Goal: Communication & Community: Answer question/provide support

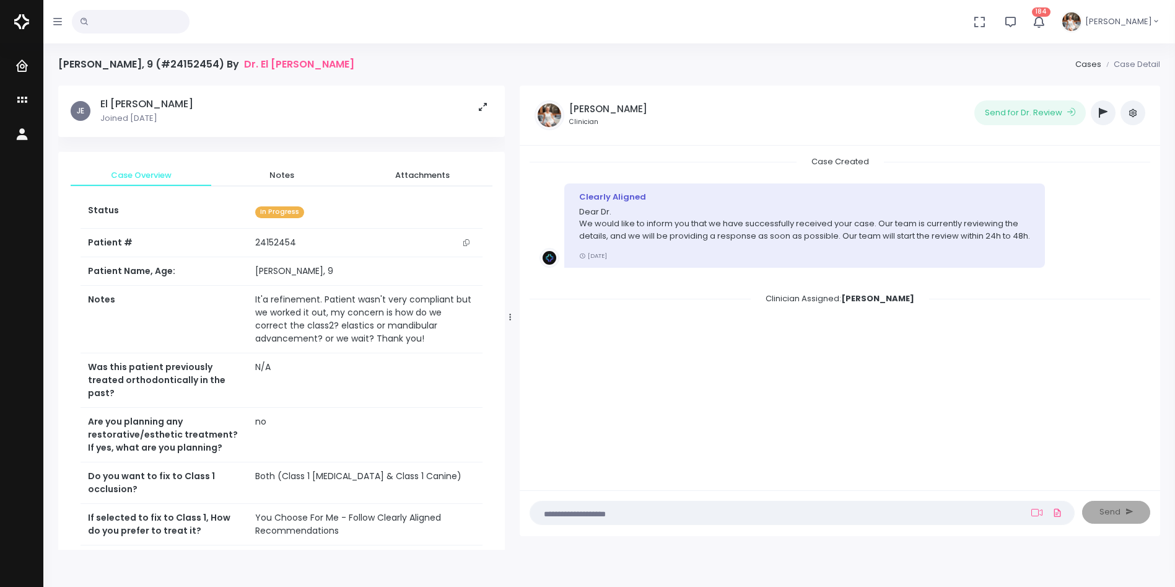
scroll to position [310, 0]
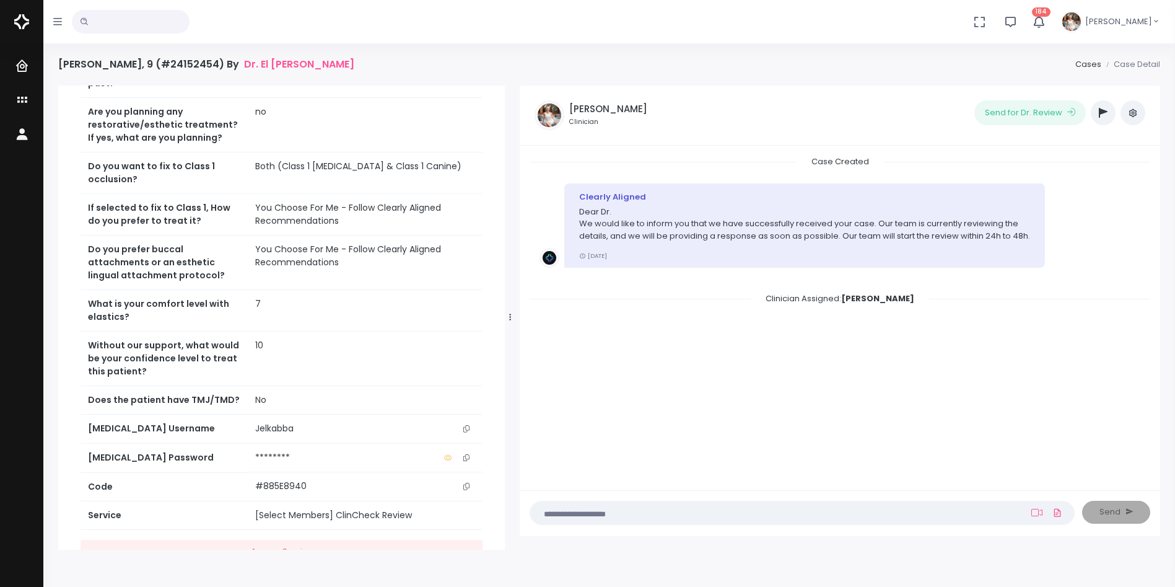
click at [465, 429] on icon "scrollable content" at bounding box center [466, 428] width 6 height 7
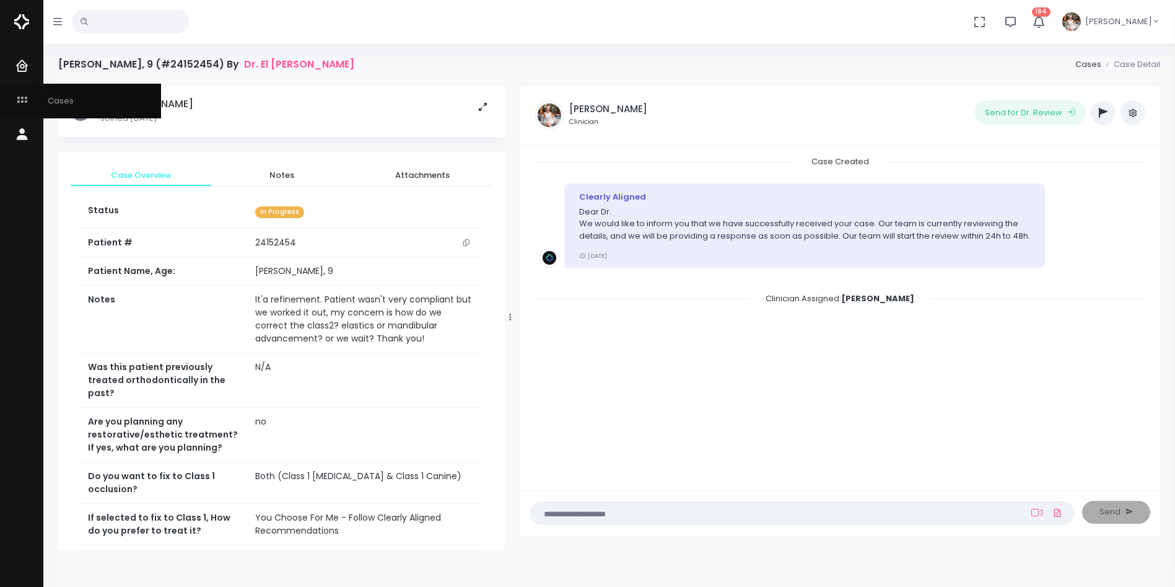
click at [12, 100] on link "Cases" at bounding box center [80, 101] width 161 height 34
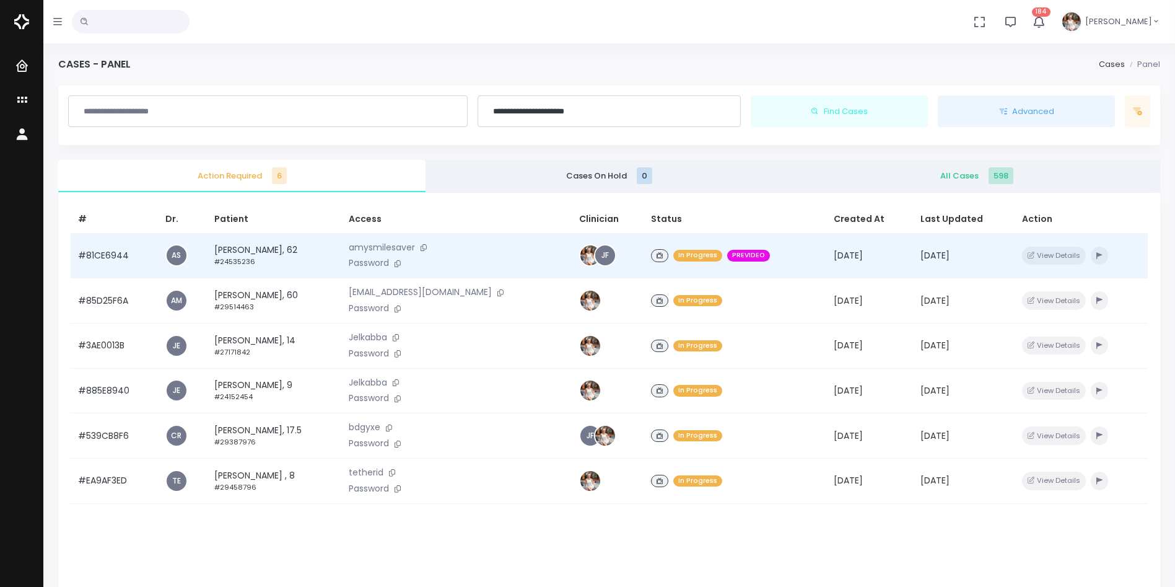
click at [122, 252] on td "#81CE6944" at bounding box center [114, 255] width 87 height 45
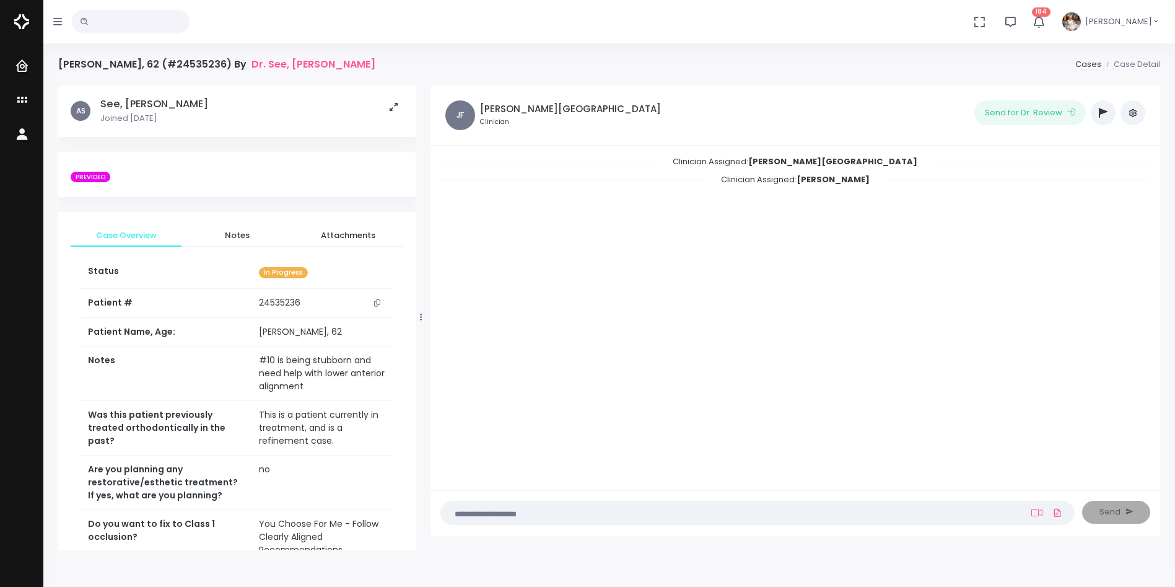
click at [1106, 112] on icon "button" at bounding box center [1103, 113] width 9 height 10
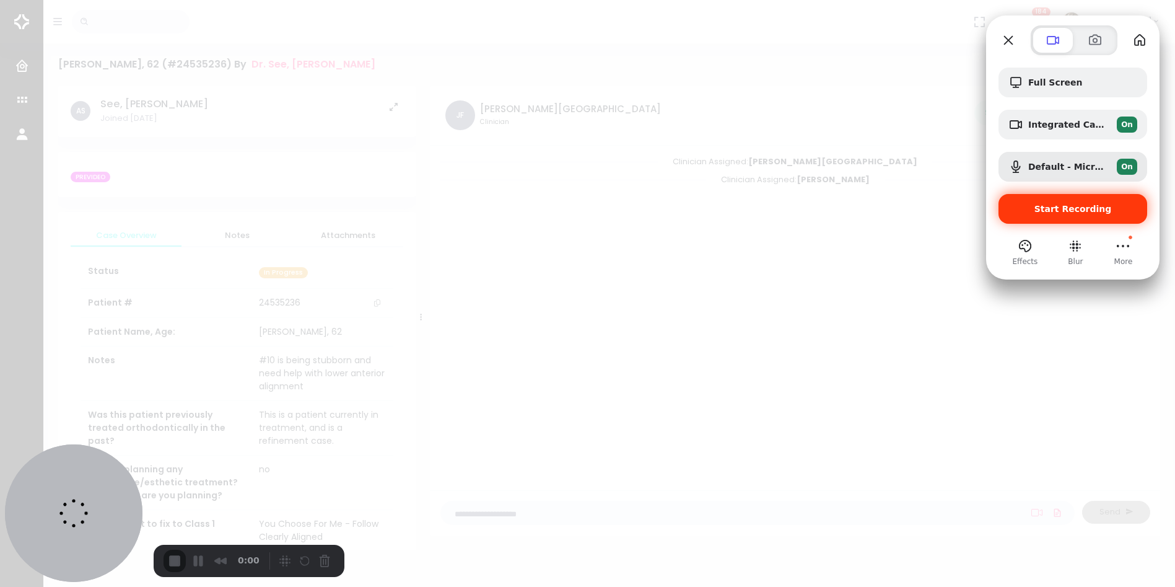
click at [1057, 203] on div "Start Recording" at bounding box center [1073, 209] width 149 height 30
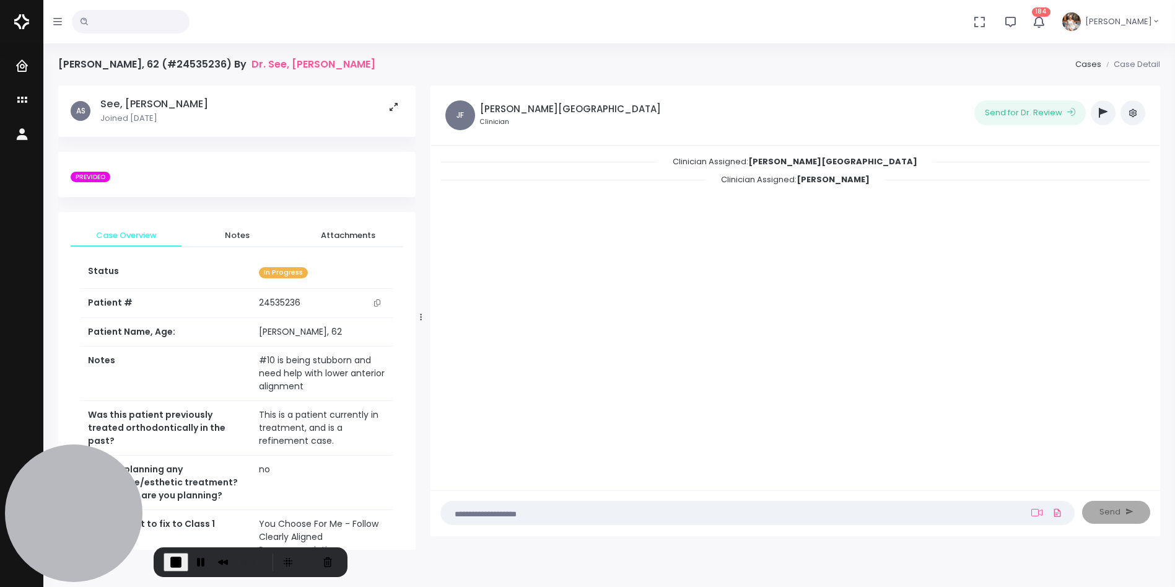
click at [1101, 114] on icon "button" at bounding box center [1103, 113] width 9 height 10
click at [1104, 107] on button "button" at bounding box center [1103, 112] width 25 height 25
click at [1104, 113] on icon "button" at bounding box center [1103, 113] width 9 height 10
click at [559, 514] on textarea at bounding box center [733, 512] width 570 height 14
click at [560, 512] on textarea at bounding box center [733, 512] width 570 height 14
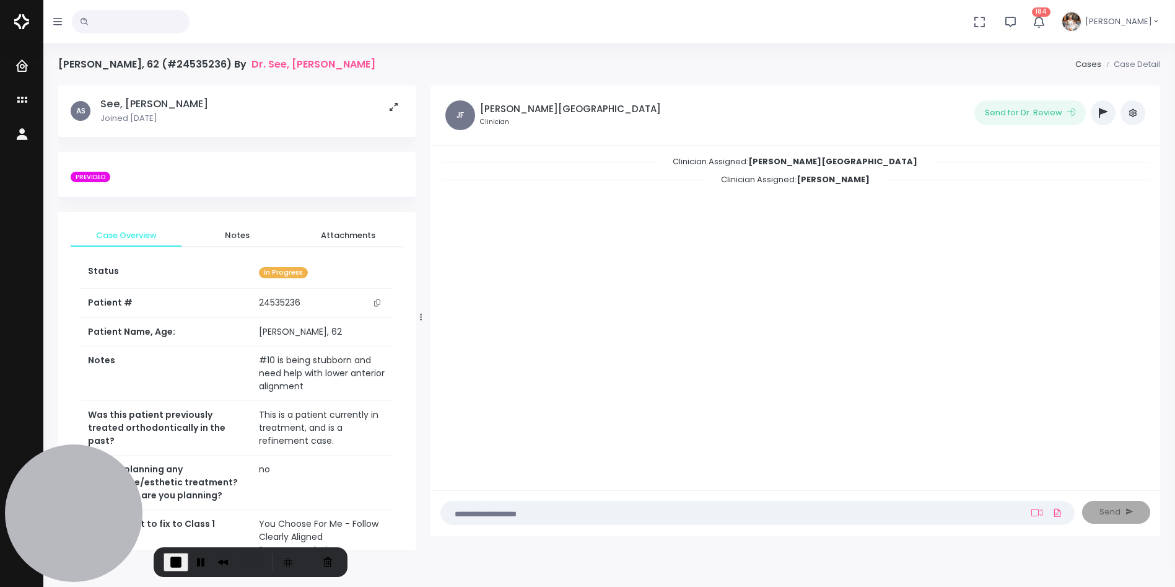
click at [560, 512] on textarea at bounding box center [733, 512] width 570 height 14
click at [1034, 514] on icon at bounding box center [1036, 512] width 11 height 10
click at [1036, 514] on icon at bounding box center [1036, 512] width 11 height 10
click at [1036, 513] on icon at bounding box center [1036, 512] width 11 height 10
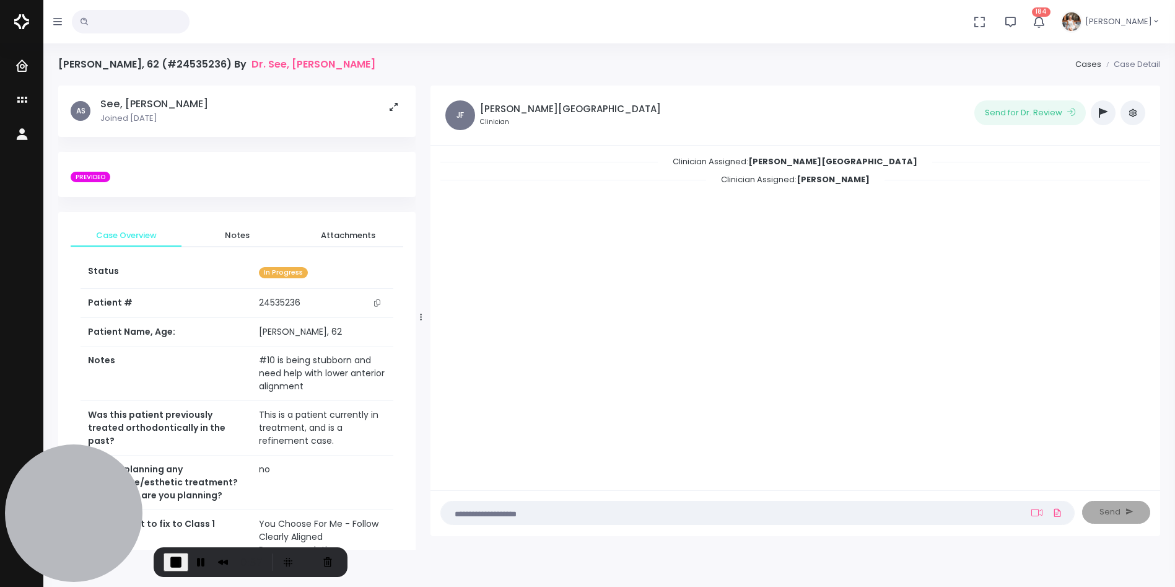
click at [639, 510] on textarea at bounding box center [733, 512] width 570 height 14
click at [1104, 112] on icon "button" at bounding box center [1103, 113] width 9 height 10
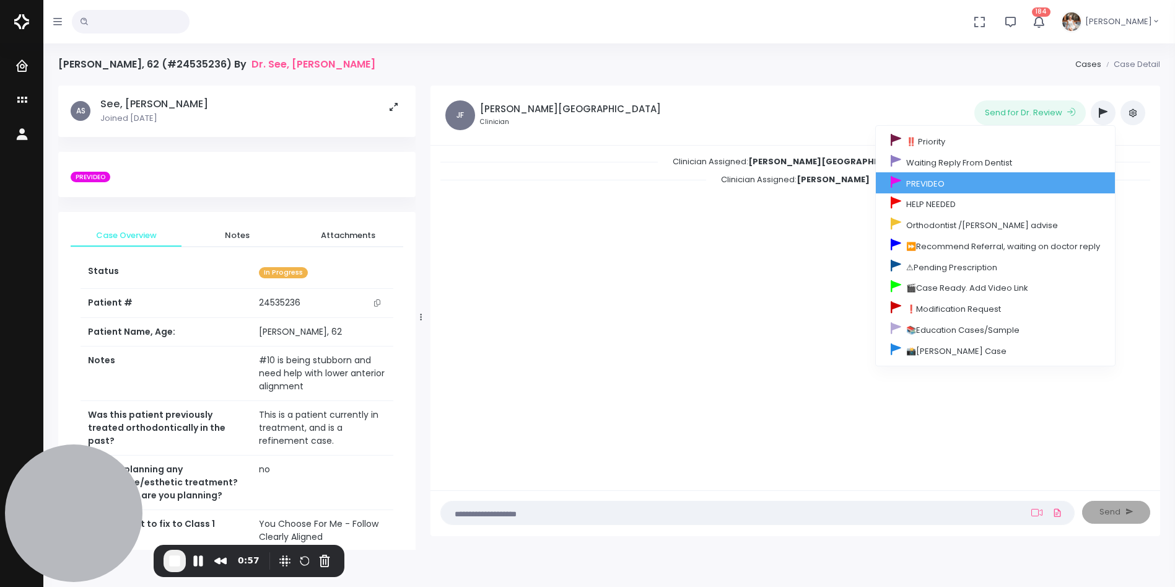
click at [921, 183] on link "PREVIDEO" at bounding box center [995, 182] width 239 height 21
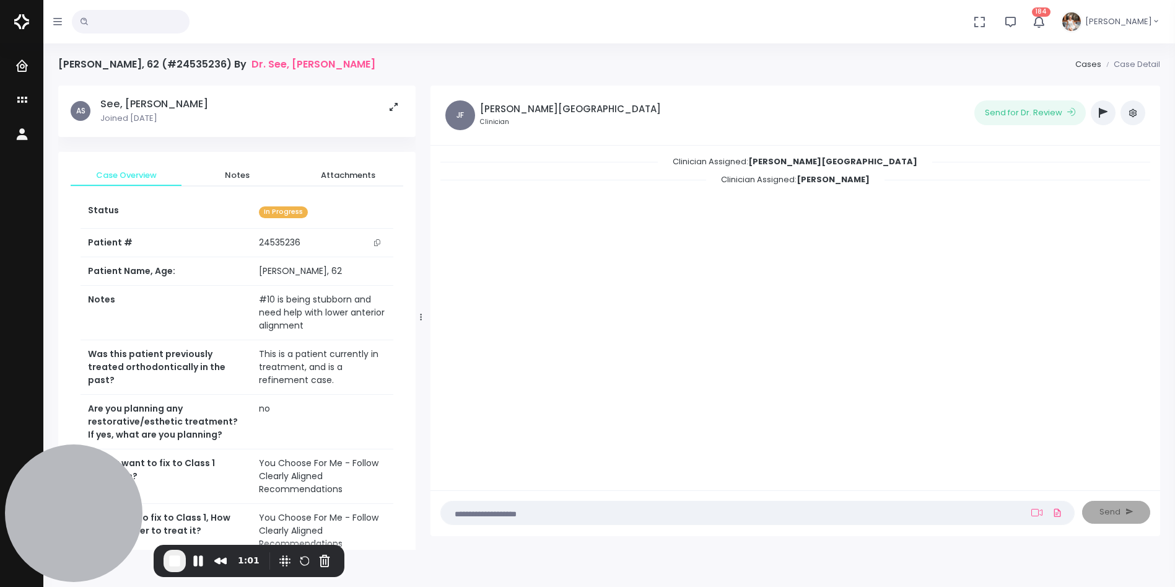
click at [911, 522] on nick-textarea "(Obrigatório)" at bounding box center [757, 513] width 634 height 24
click at [909, 512] on textarea at bounding box center [733, 512] width 570 height 14
click at [1038, 510] on icon at bounding box center [1036, 512] width 11 height 10
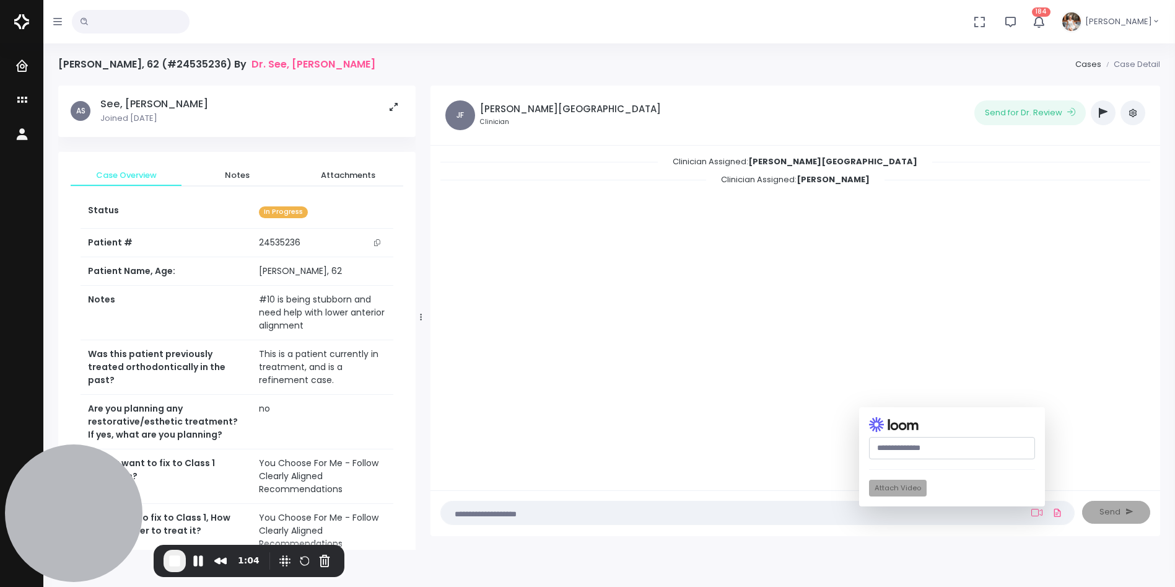
click at [803, 514] on textarea at bounding box center [733, 512] width 570 height 14
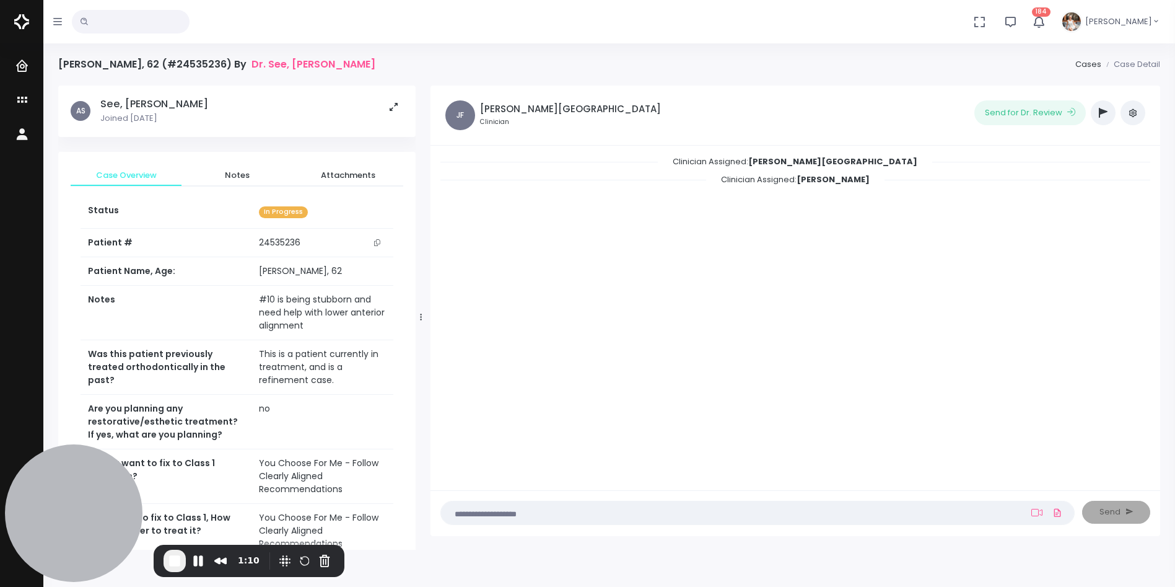
click at [1098, 115] on button "button" at bounding box center [1103, 112] width 25 height 25
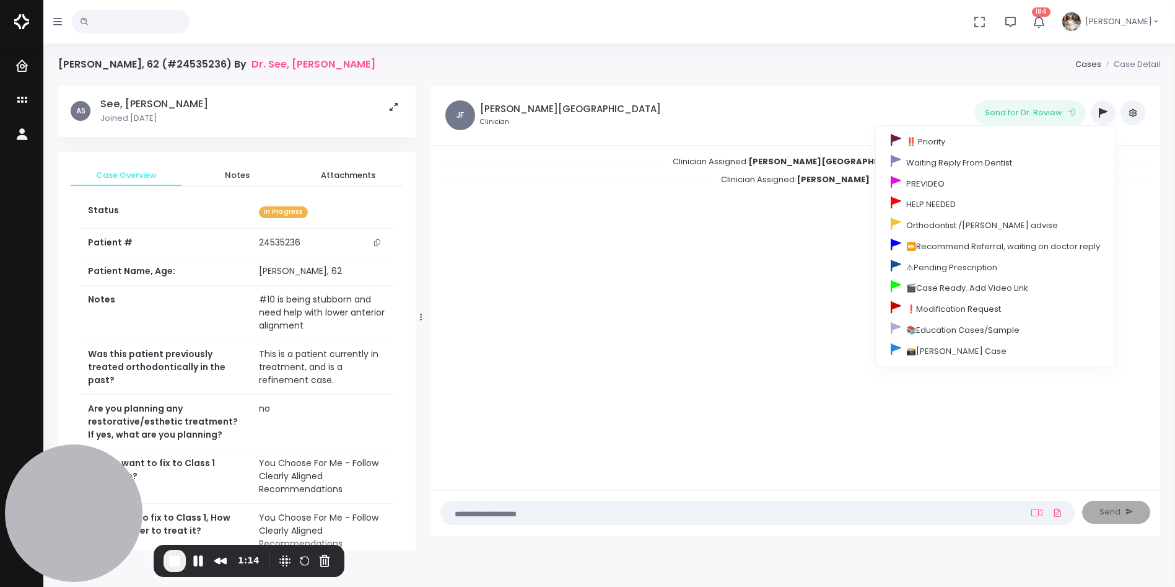
click at [678, 235] on div "Clinician Assigned: [PERSON_NAME] Clinician Assigned: [PERSON_NAME]" at bounding box center [795, 316] width 710 height 322
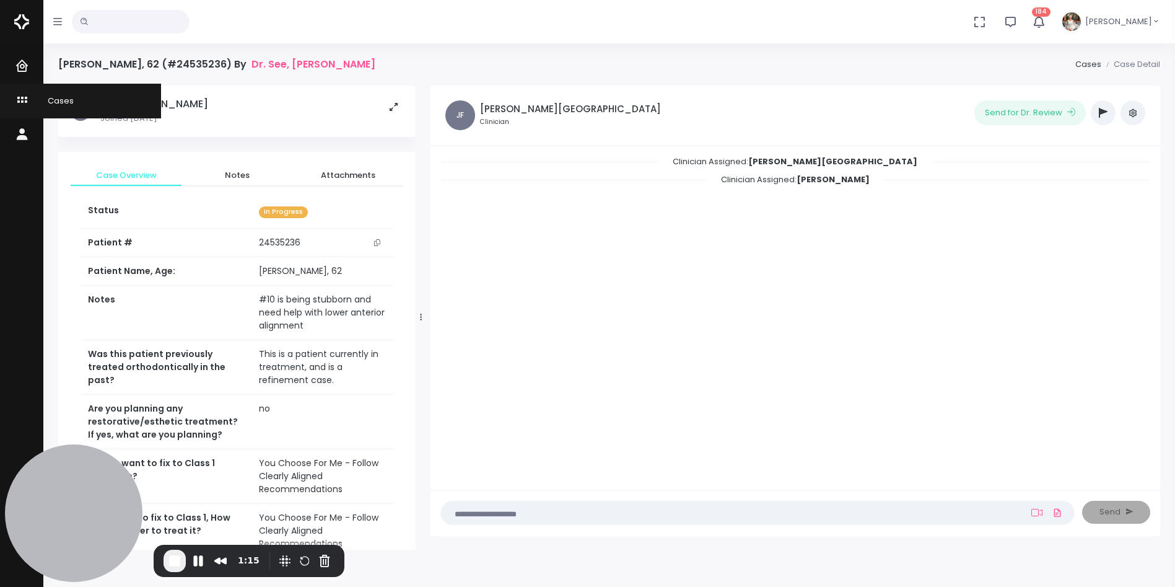
click at [17, 96] on icon "scrollable content" at bounding box center [23, 100] width 17 height 15
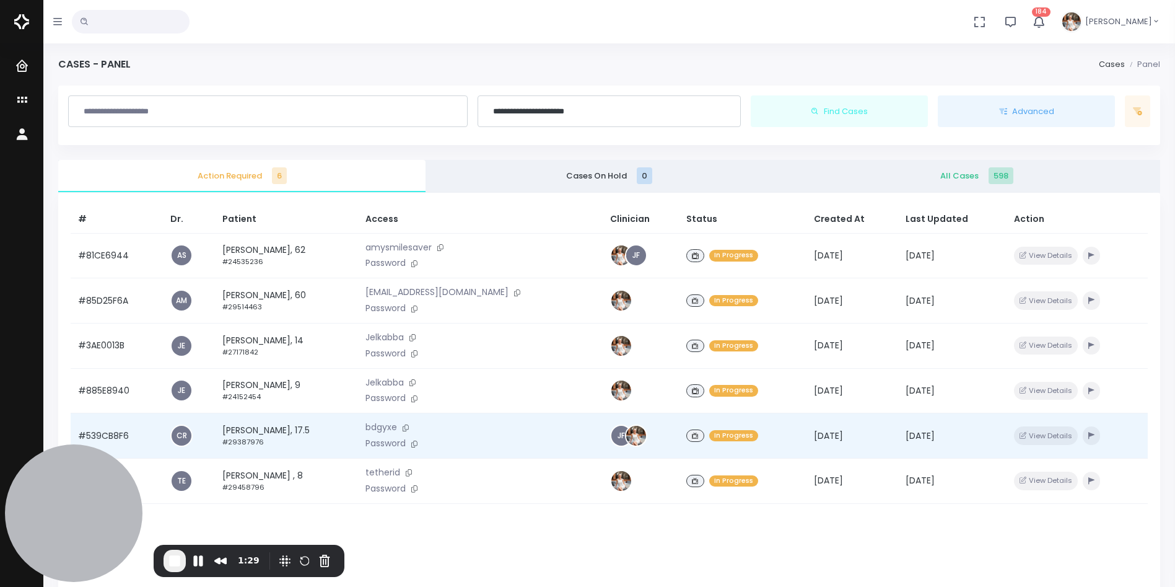
click at [307, 431] on td "[PERSON_NAME], 17.5 #29387976" at bounding box center [286, 435] width 143 height 45
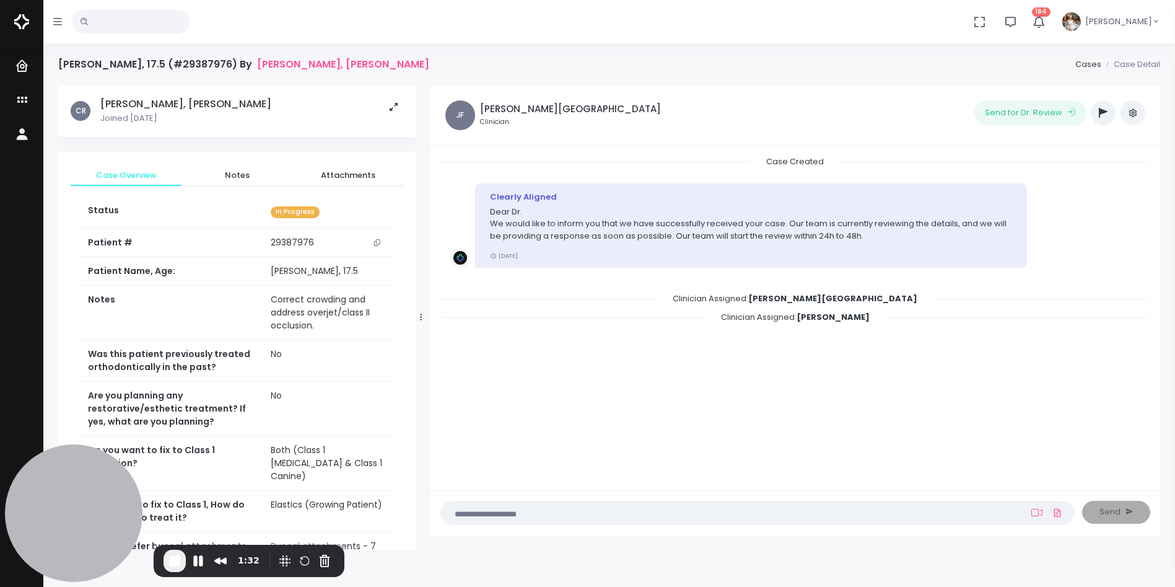
click at [1093, 115] on button "button" at bounding box center [1103, 112] width 25 height 25
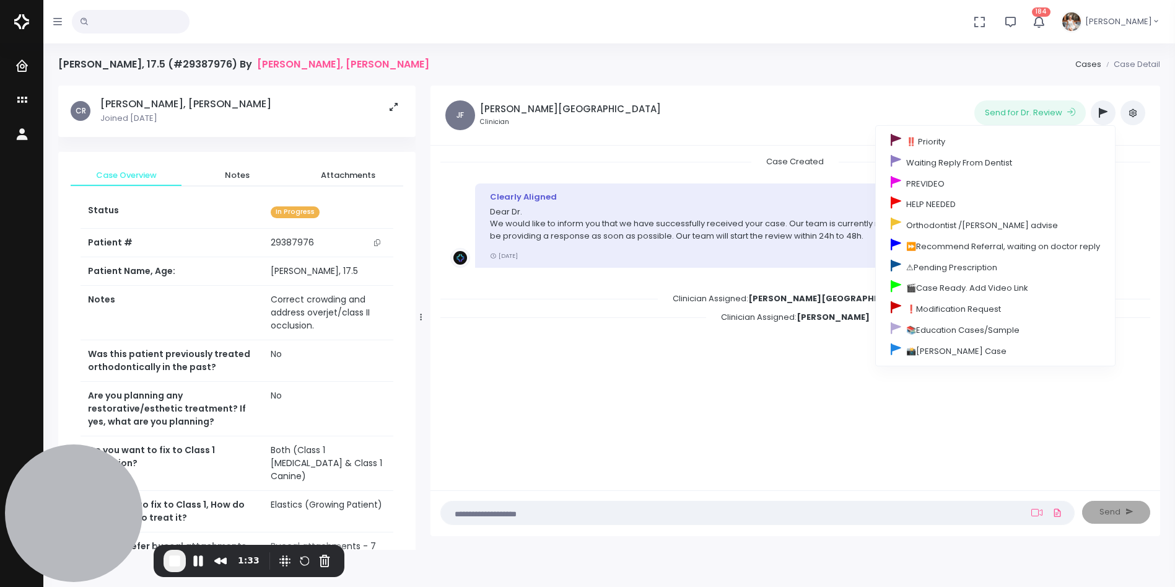
click at [867, 109] on ul "Send for Dr. Review ‼️ Priority Waiting Reply From Dentist PREVIDEO HELP NEEDED…" at bounding box center [915, 112] width 462 height 25
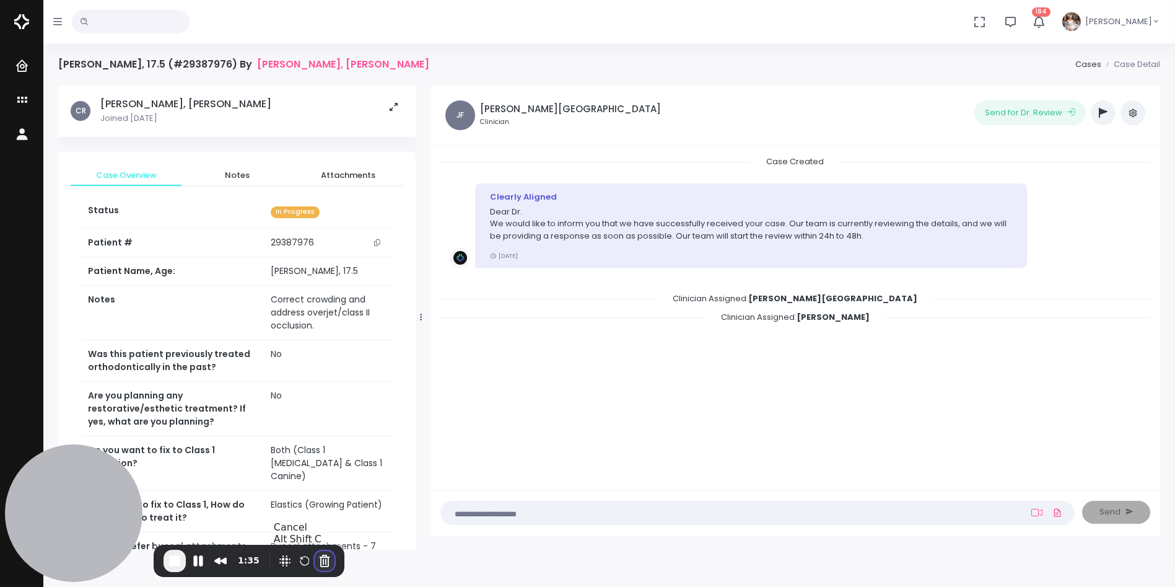
click at [326, 560] on button "Cancel Recording" at bounding box center [325, 561] width 20 height 20
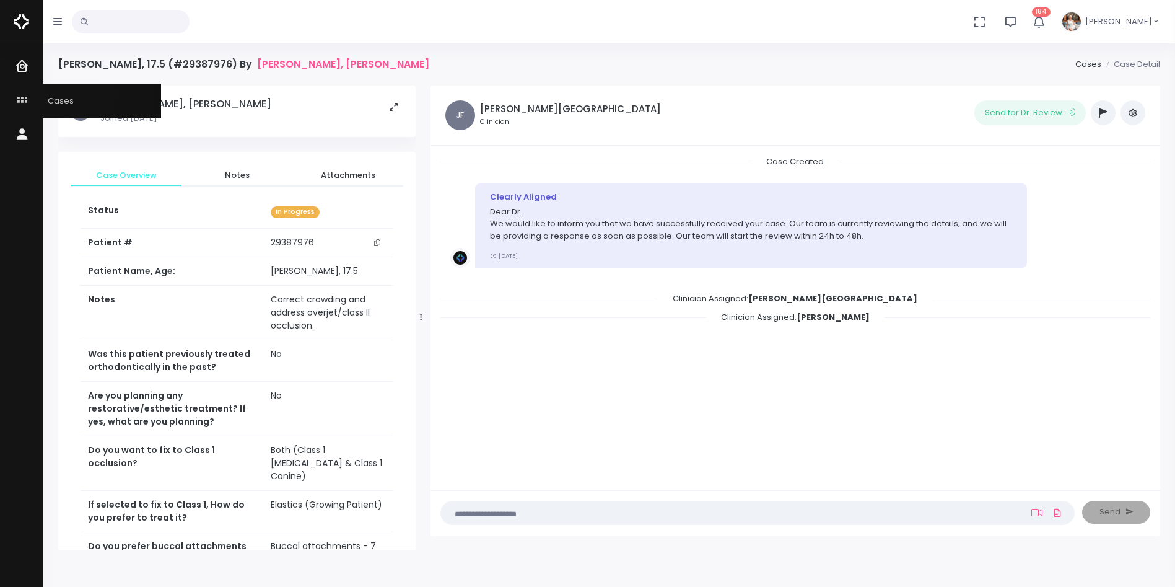
click at [19, 95] on icon "scrollable content" at bounding box center [23, 100] width 17 height 15
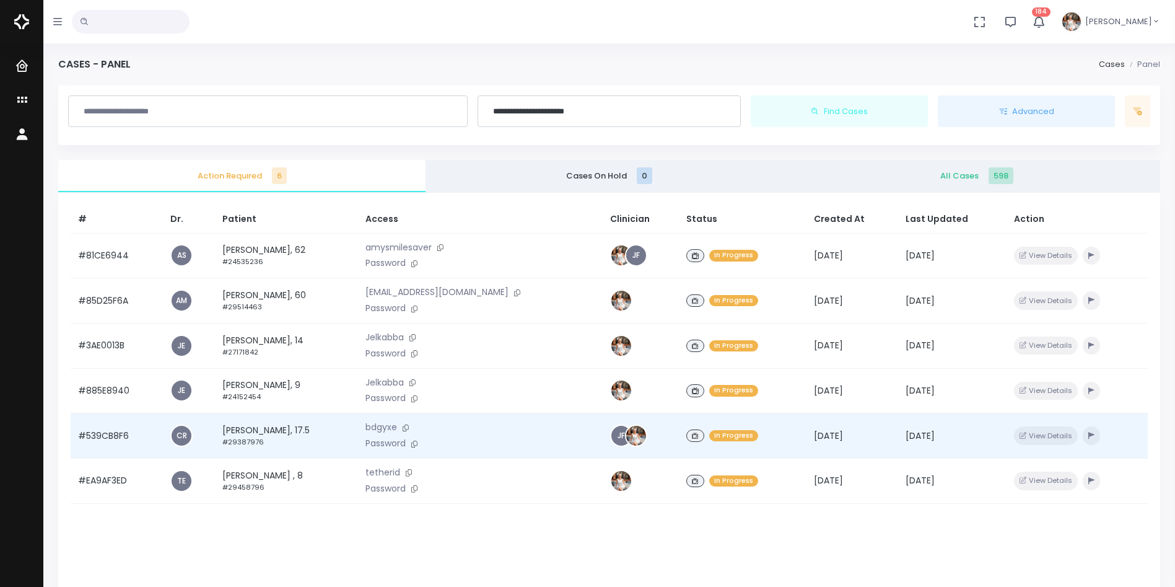
click at [114, 434] on td "#539CB8F6" at bounding box center [117, 435] width 92 height 45
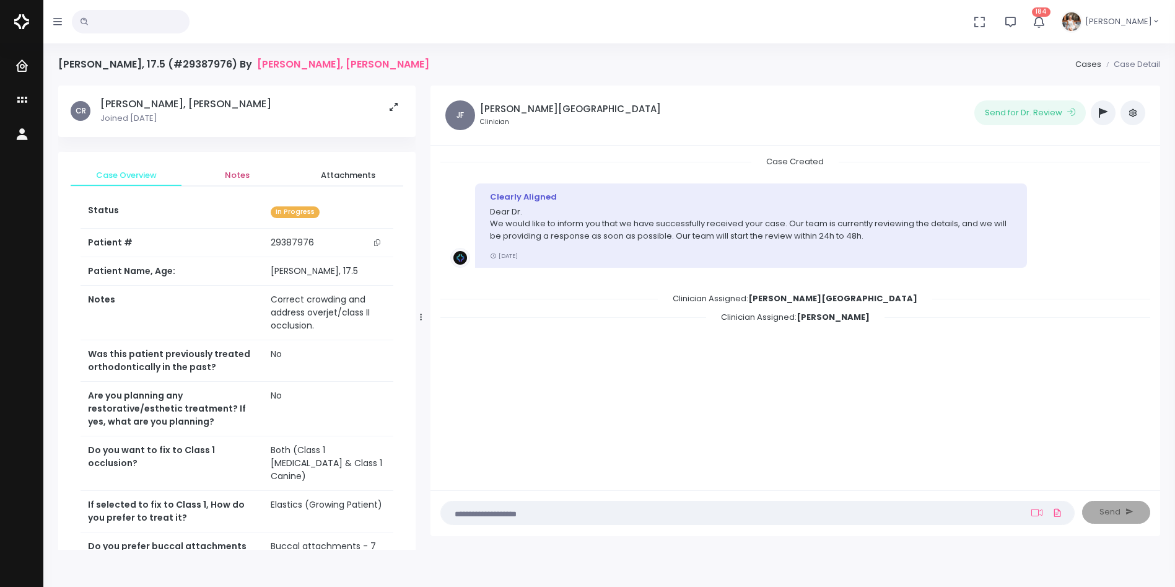
click at [241, 172] on span "Notes" at bounding box center [236, 175] width 91 height 12
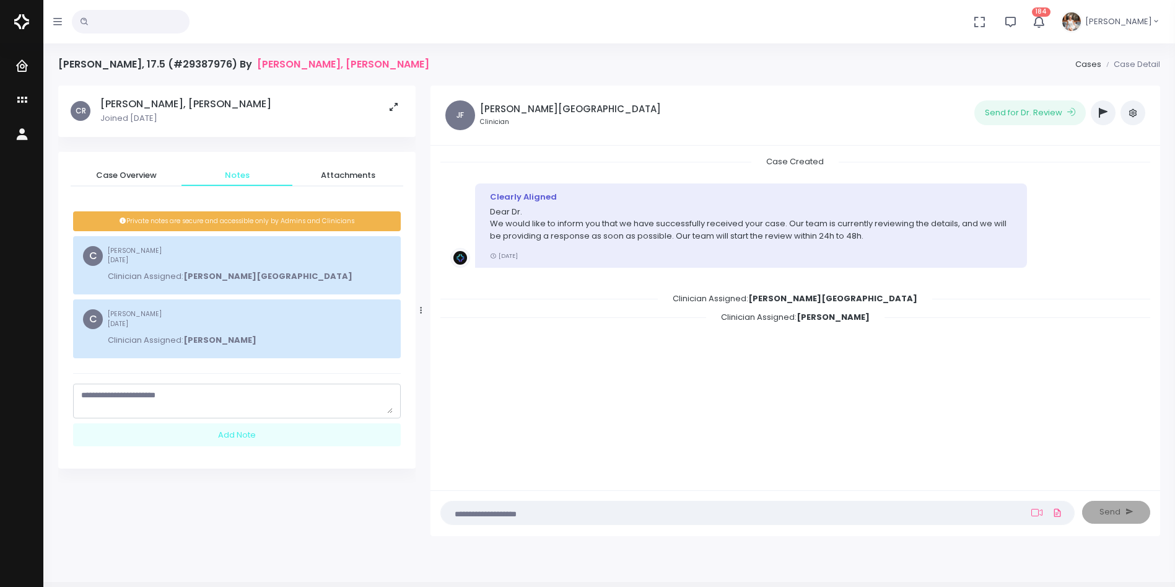
click at [215, 395] on textarea "scrollable content" at bounding box center [237, 401] width 312 height 24
click at [121, 178] on span "Case Overview" at bounding box center [126, 175] width 91 height 12
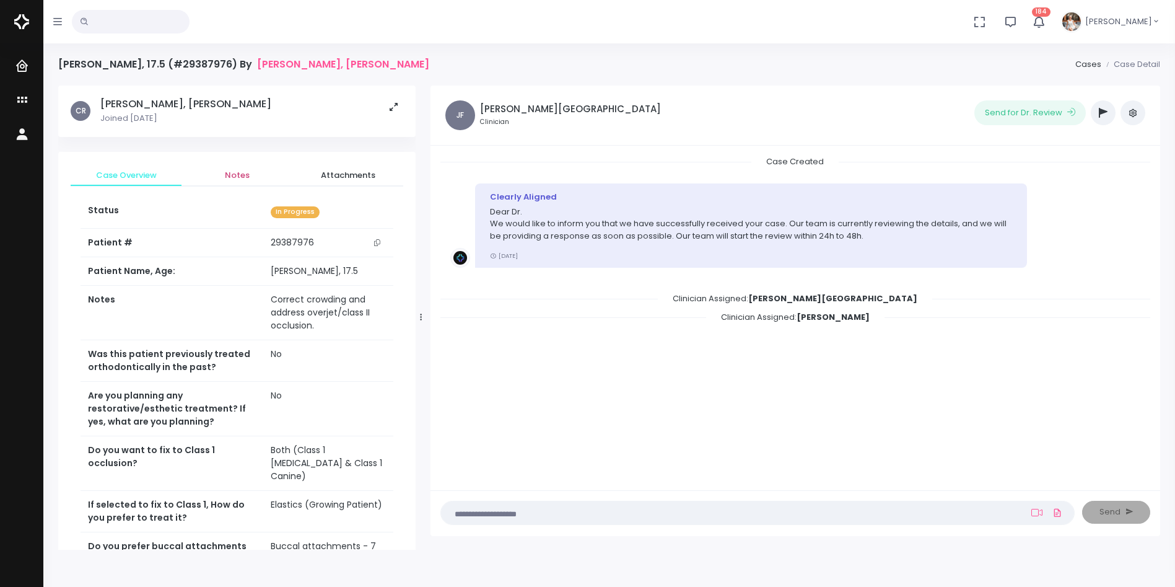
click at [233, 173] on span "Notes" at bounding box center [236, 175] width 91 height 12
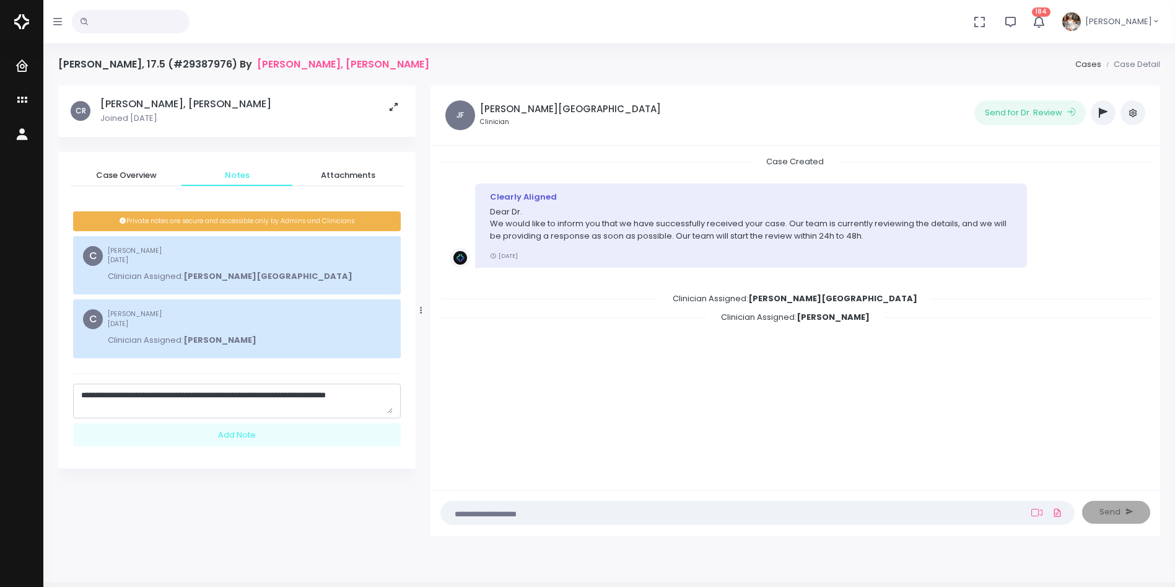
click at [125, 406] on textarea "**********" at bounding box center [237, 401] width 312 height 24
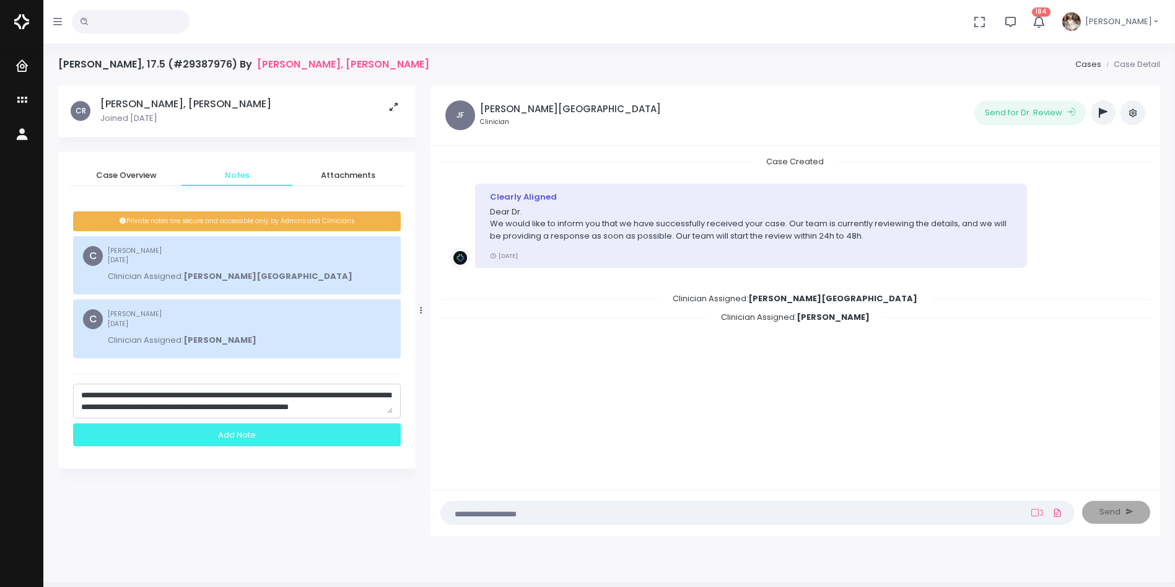
type textarea "**********"
click at [235, 432] on div "Add Note" at bounding box center [237, 434] width 328 height 23
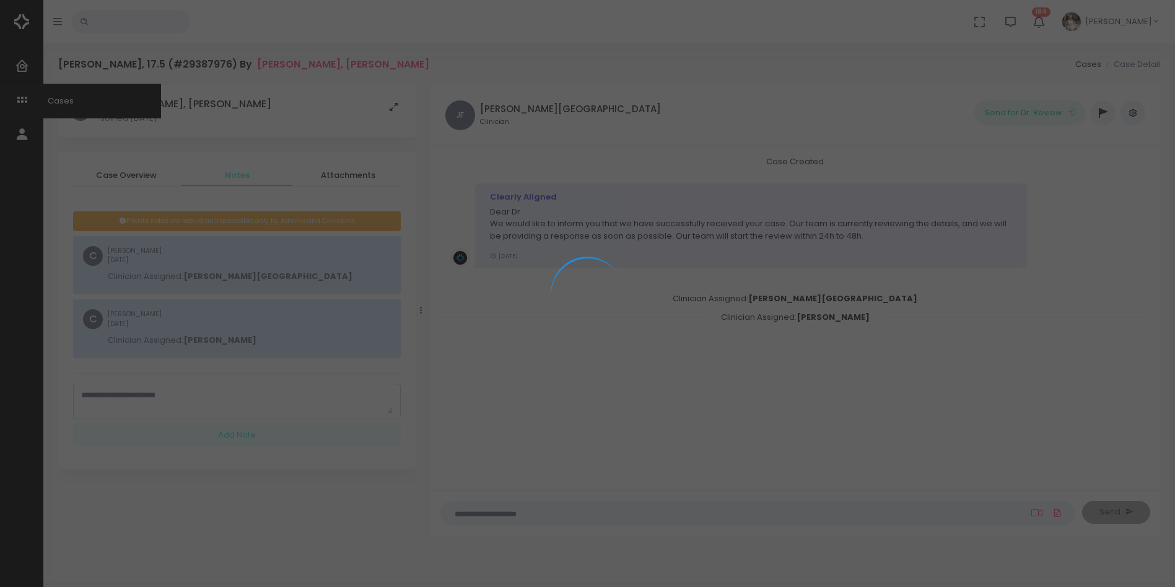
scroll to position [0, 0]
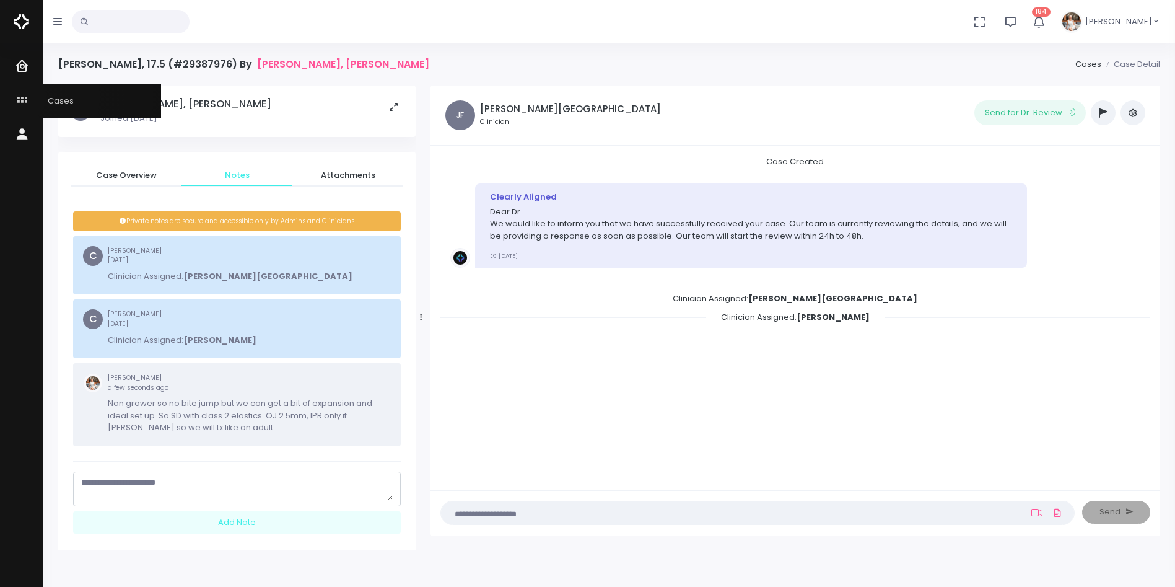
click at [19, 97] on icon "scrollable content" at bounding box center [23, 100] width 17 height 15
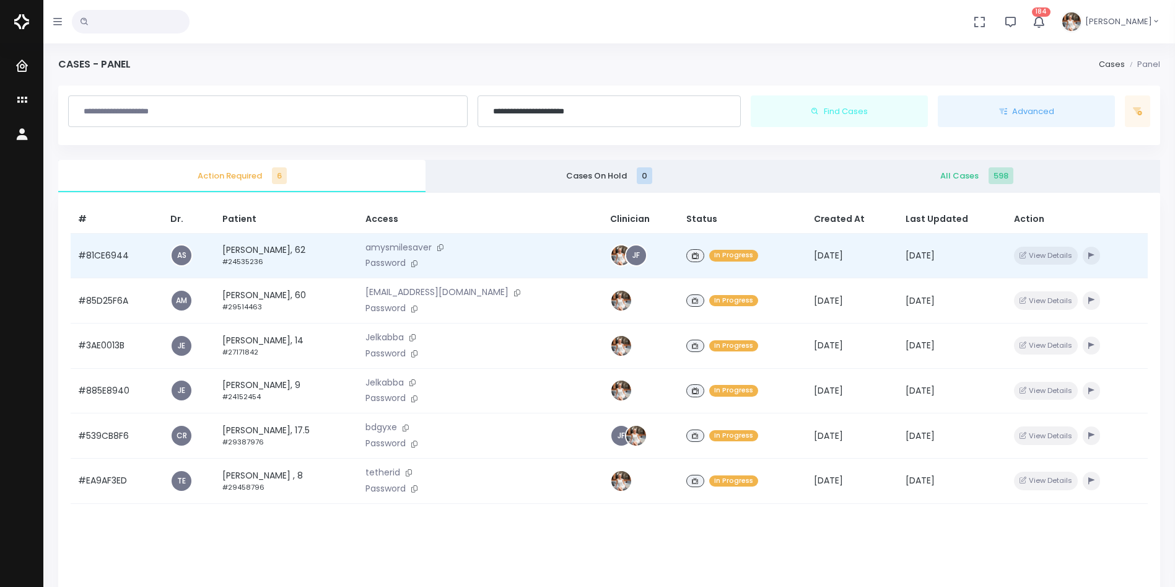
click at [107, 257] on td "#81CE6944" at bounding box center [117, 255] width 92 height 45
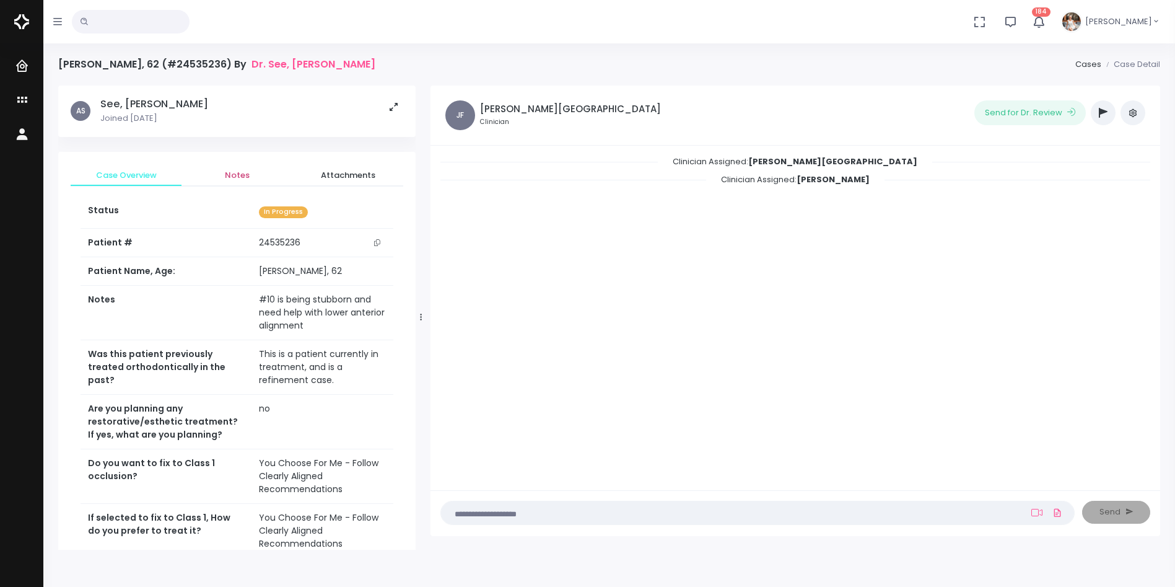
click at [234, 179] on span "Notes" at bounding box center [236, 175] width 91 height 12
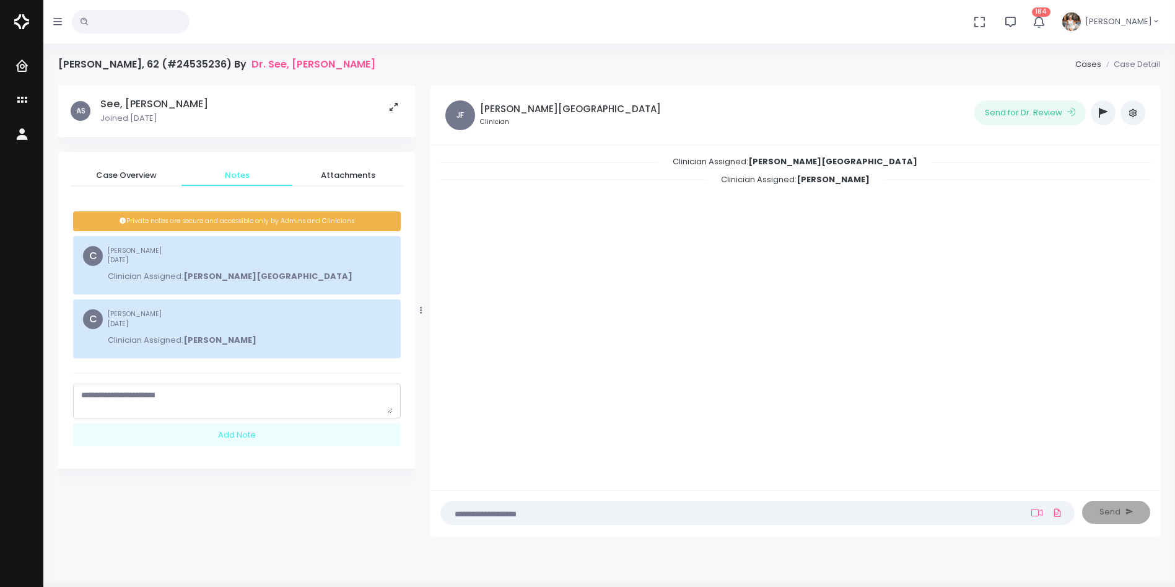
click at [199, 393] on textarea "scrollable content" at bounding box center [237, 401] width 312 height 24
type textarea "*"
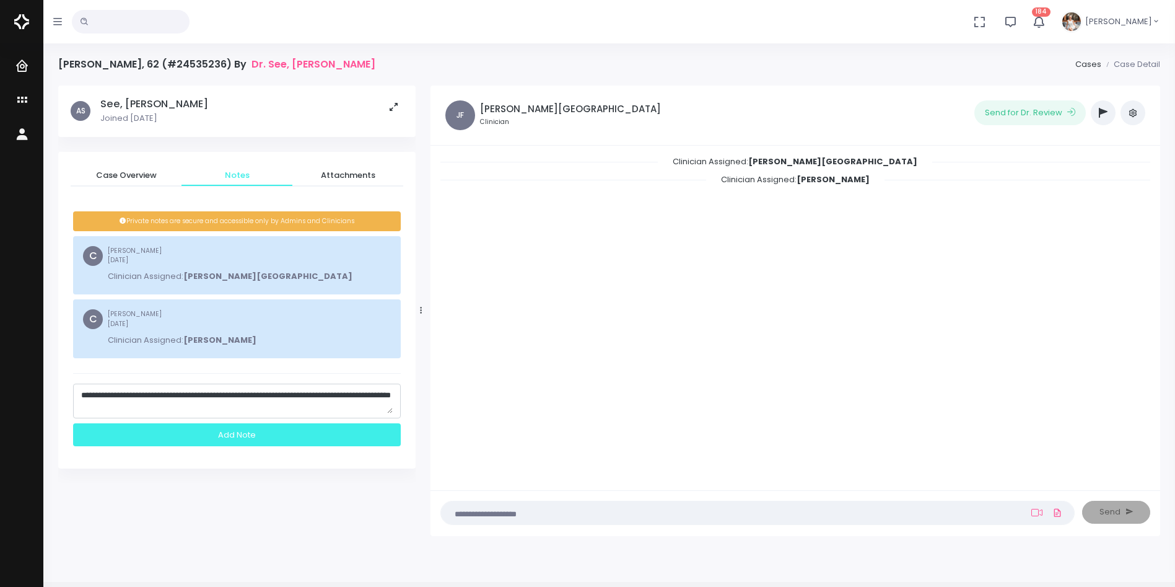
type textarea "**********"
click at [240, 437] on div "Add Note" at bounding box center [237, 434] width 328 height 23
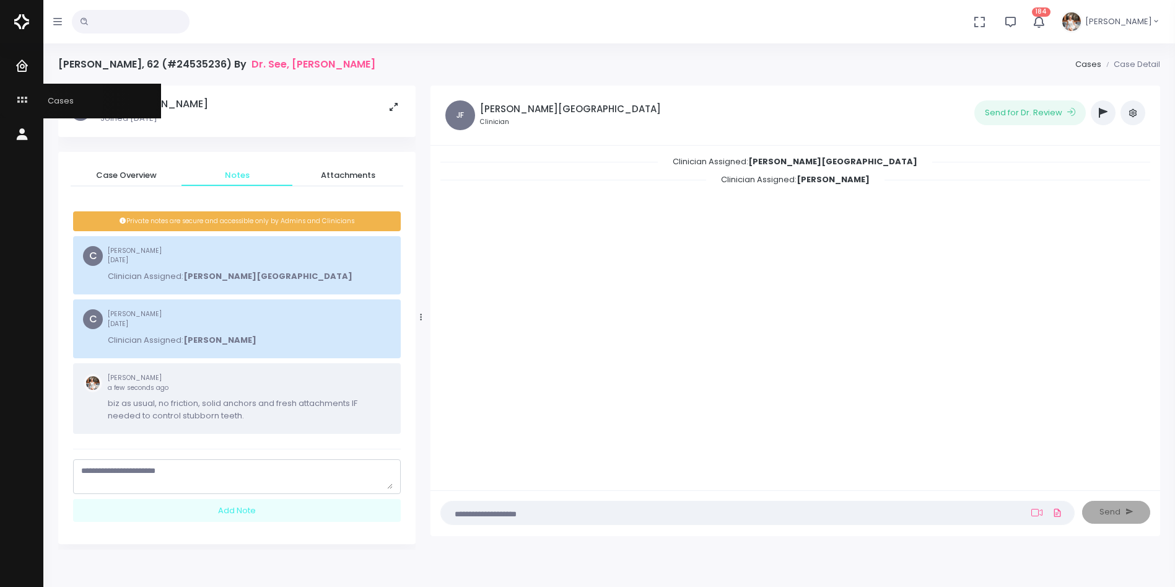
click at [23, 97] on icon "scrollable content" at bounding box center [23, 100] width 17 height 15
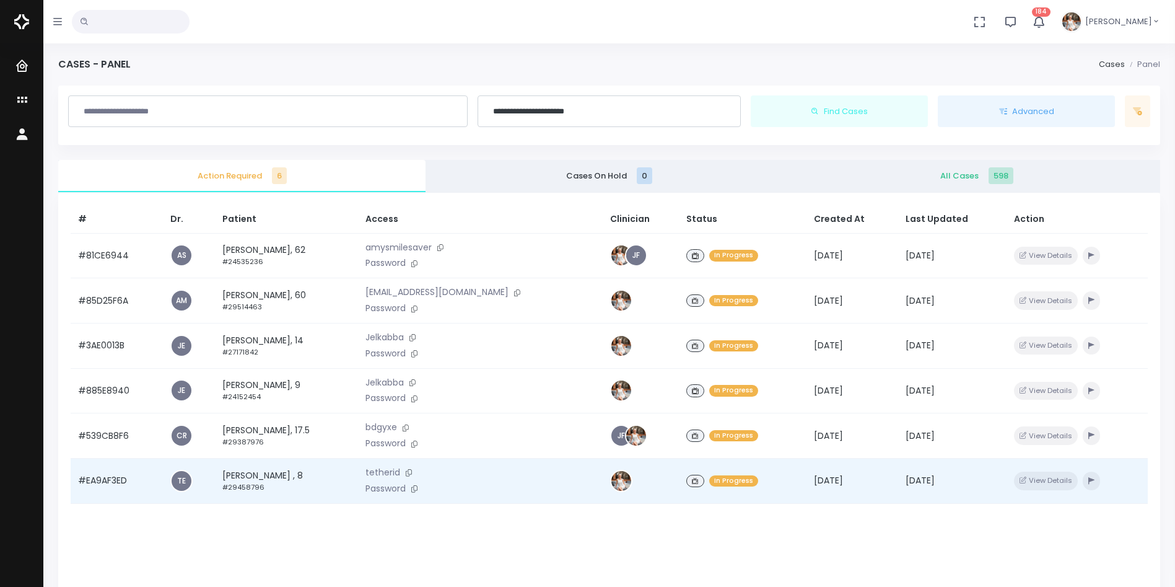
click at [108, 483] on td "#EA9AF3ED" at bounding box center [117, 480] width 92 height 45
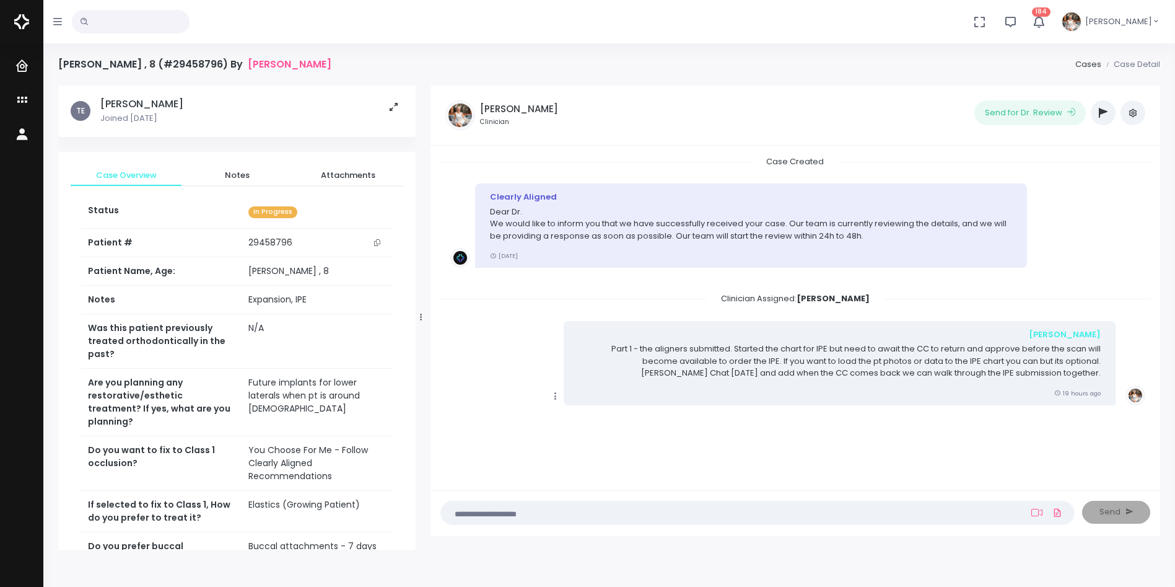
click at [1098, 112] on button "button" at bounding box center [1103, 112] width 25 height 25
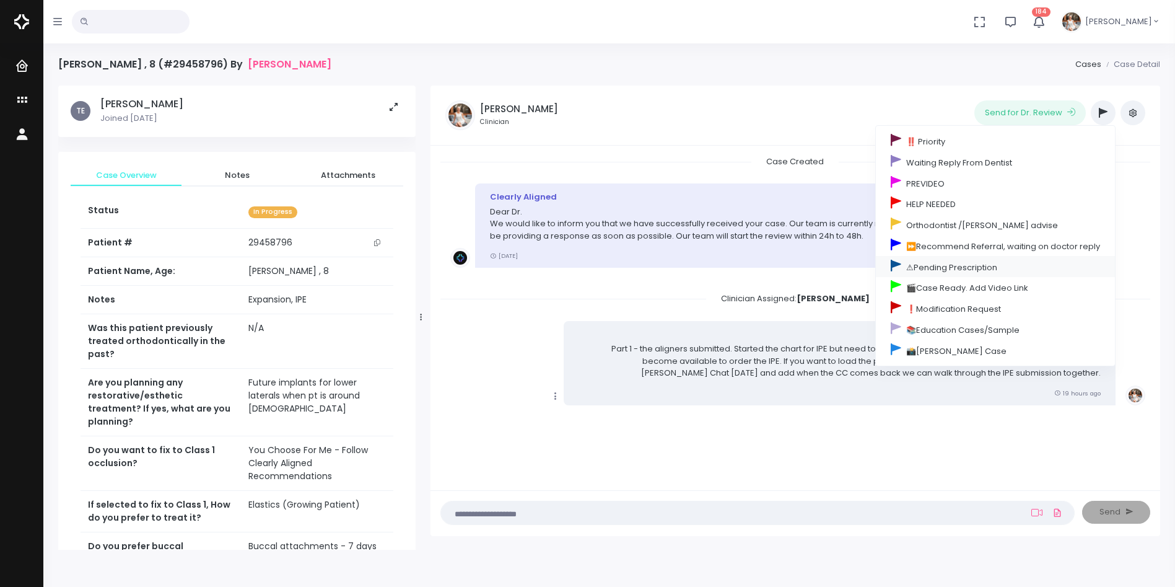
click at [956, 268] on link "⚠Pending Prescription" at bounding box center [995, 266] width 239 height 21
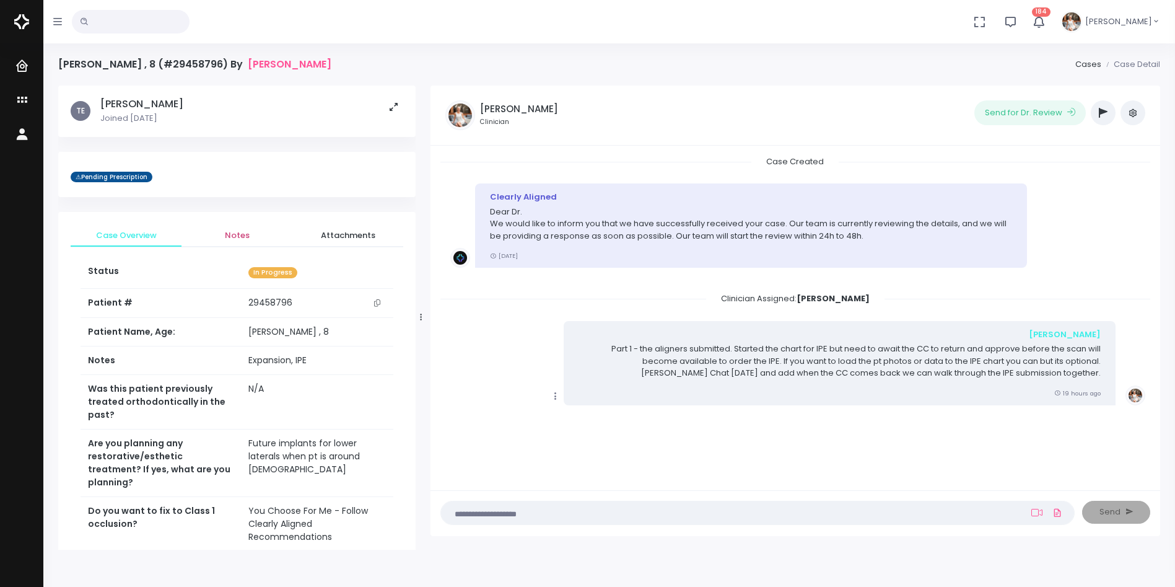
click at [241, 237] on span "Notes" at bounding box center [236, 235] width 91 height 12
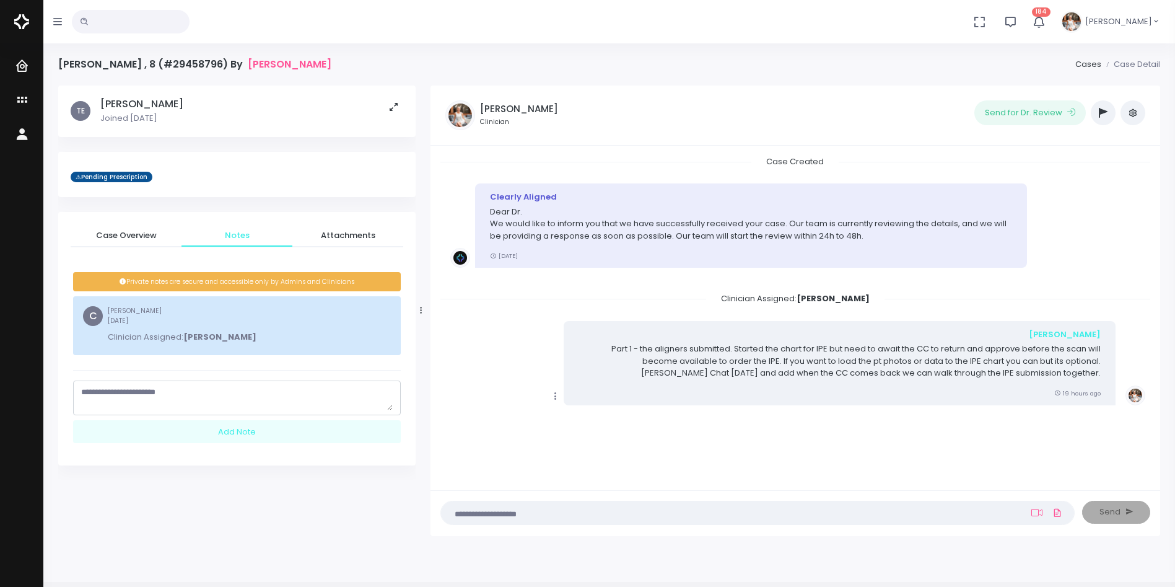
click at [203, 390] on textarea "scrollable content" at bounding box center [237, 398] width 312 height 24
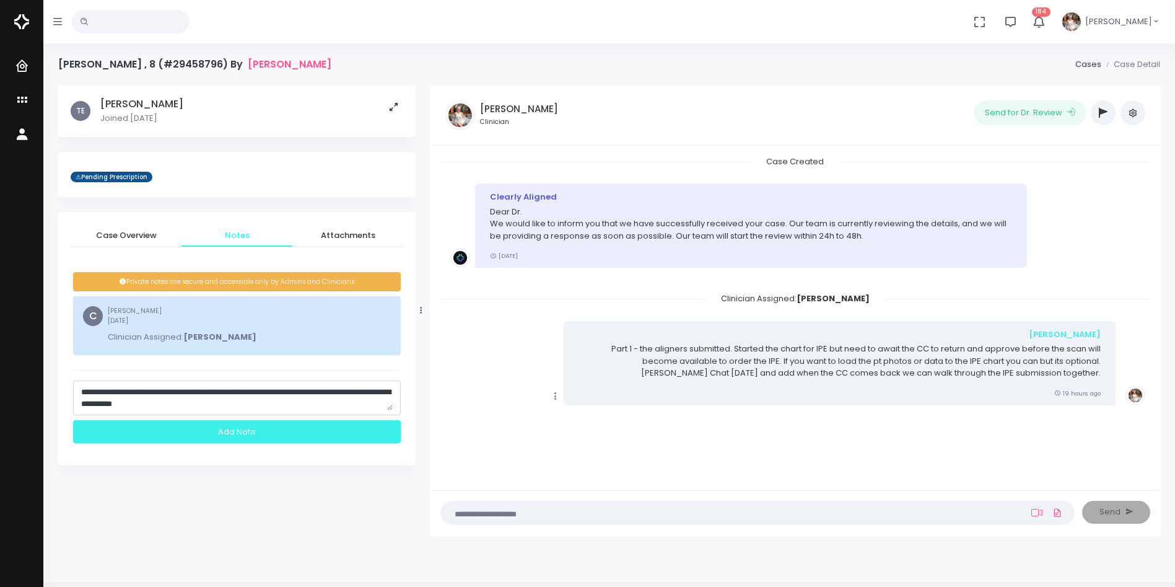
type textarea "**********"
click at [248, 430] on div "Add Note" at bounding box center [237, 431] width 328 height 23
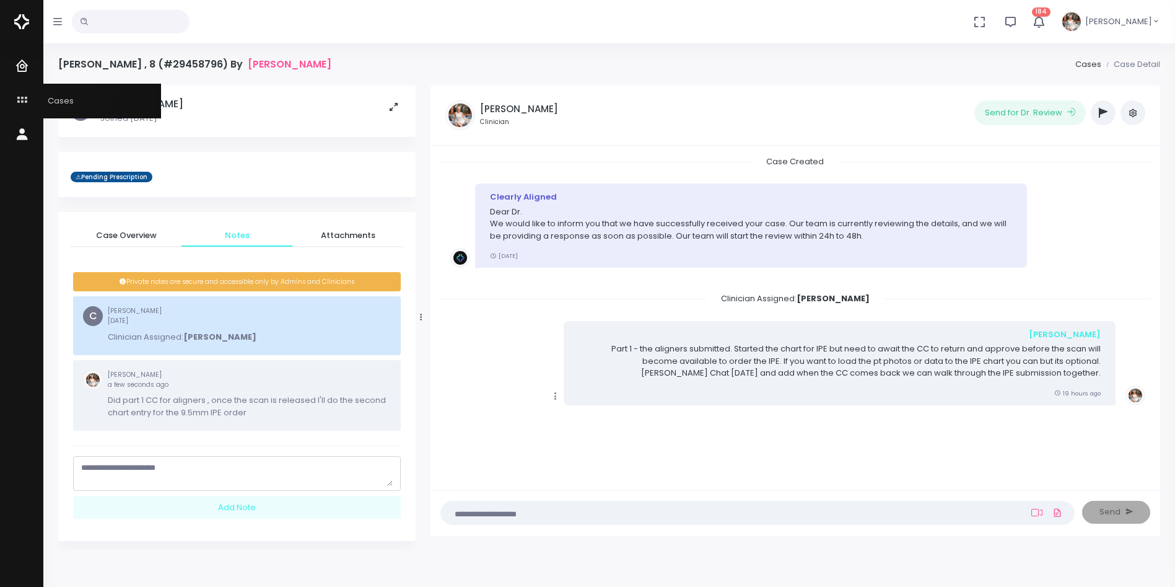
click at [23, 96] on icon "scrollable content" at bounding box center [23, 100] width 17 height 15
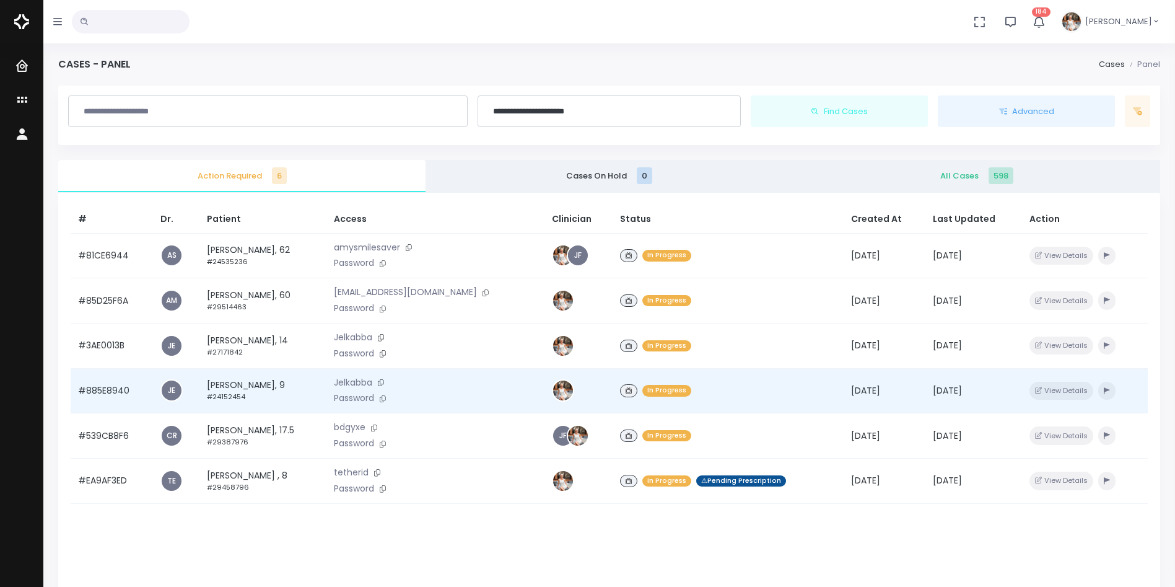
click at [108, 391] on td "#885E8940" at bounding box center [112, 390] width 82 height 45
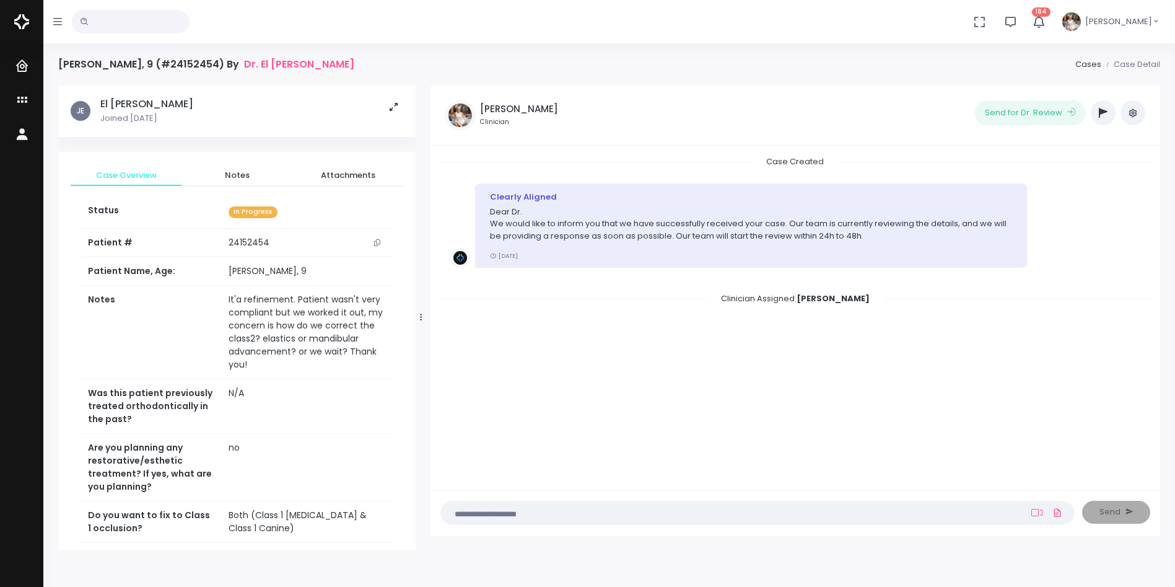
click at [538, 509] on textarea at bounding box center [733, 512] width 570 height 14
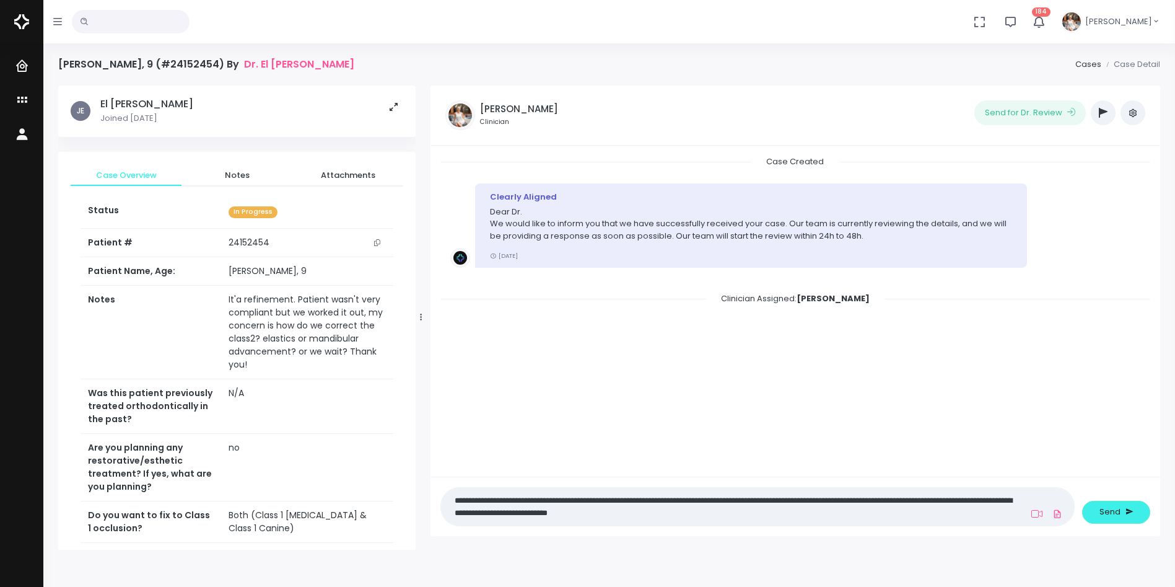
click at [769, 514] on textarea "**********" at bounding box center [733, 506] width 570 height 28
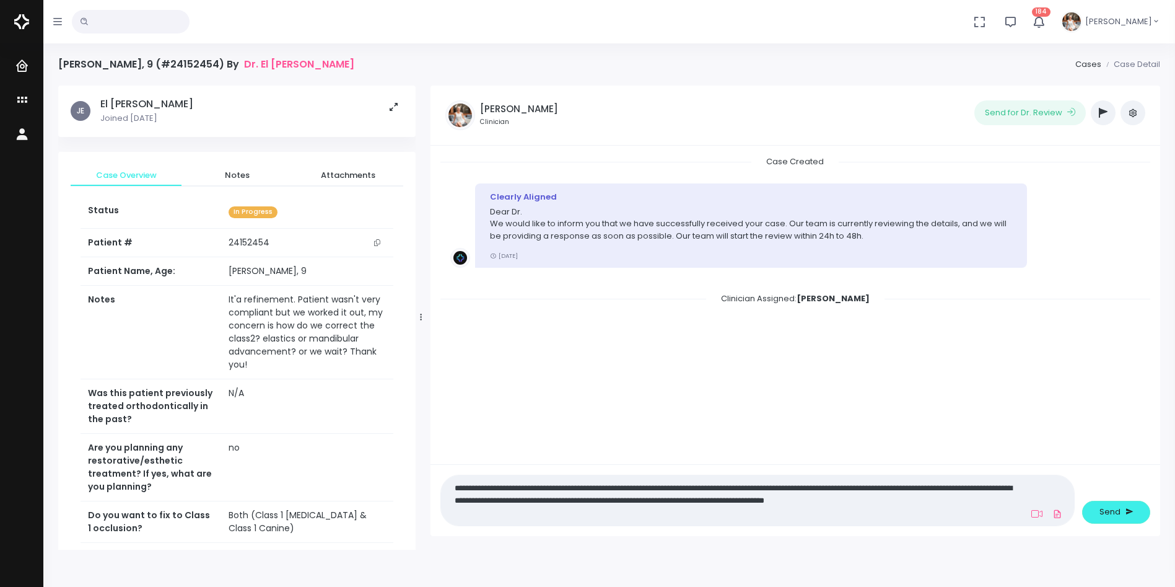
type textarea "**********"
click at [1041, 512] on icon at bounding box center [1036, 514] width 11 height 10
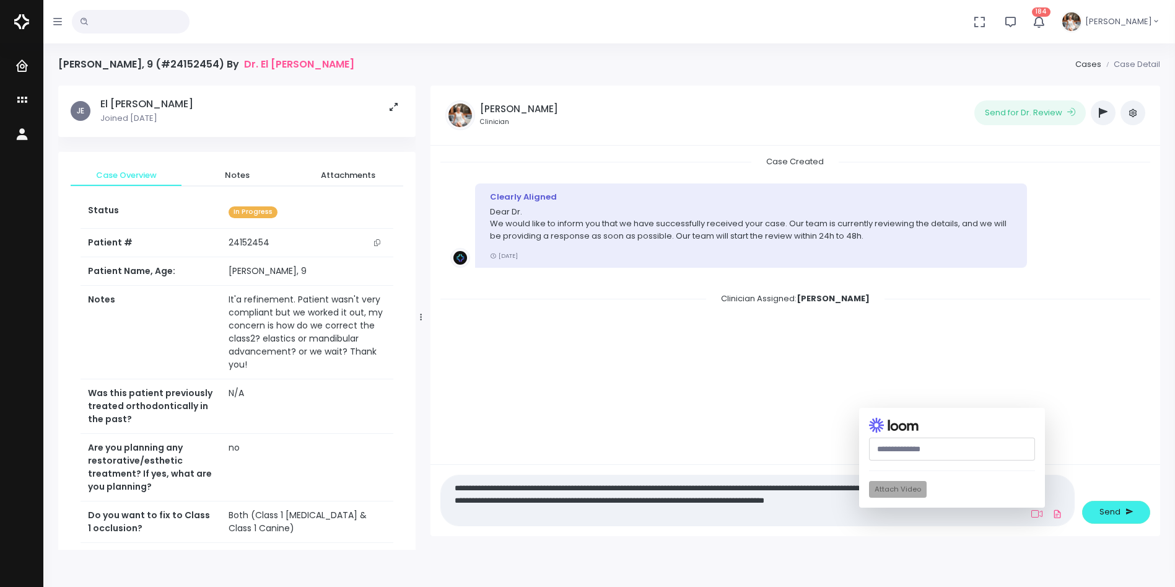
click at [971, 451] on input "text" at bounding box center [952, 448] width 166 height 23
paste input "********"
drag, startPoint x: 930, startPoint y: 447, endPoint x: 830, endPoint y: 439, distance: 100.7
click at [830, 439] on div "**********" at bounding box center [796, 341] width 730 height 390
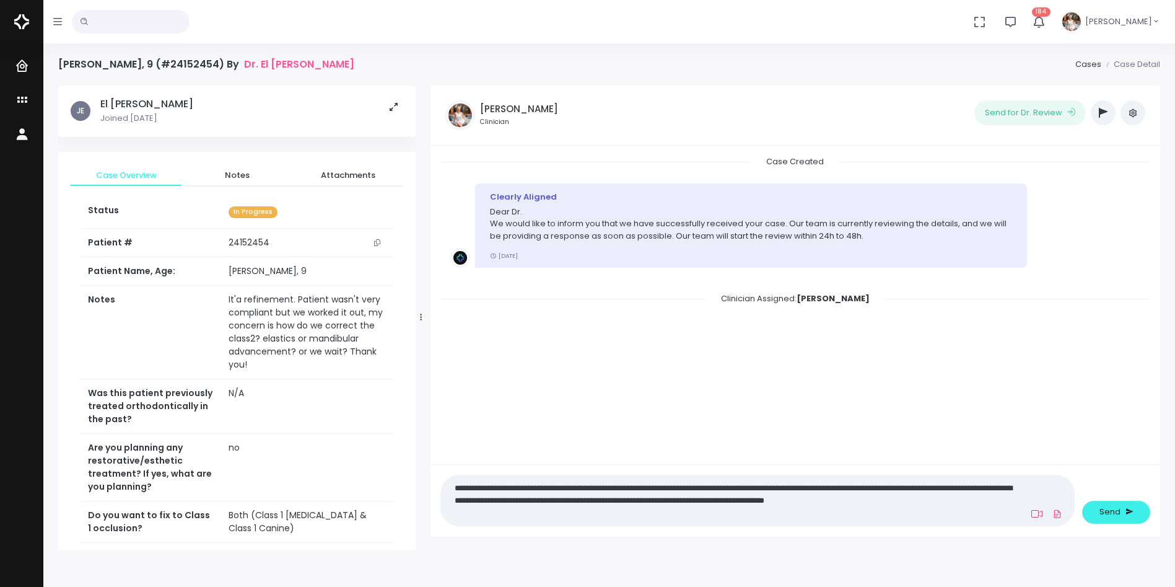
click at [1035, 510] on icon at bounding box center [1036, 514] width 11 height 10
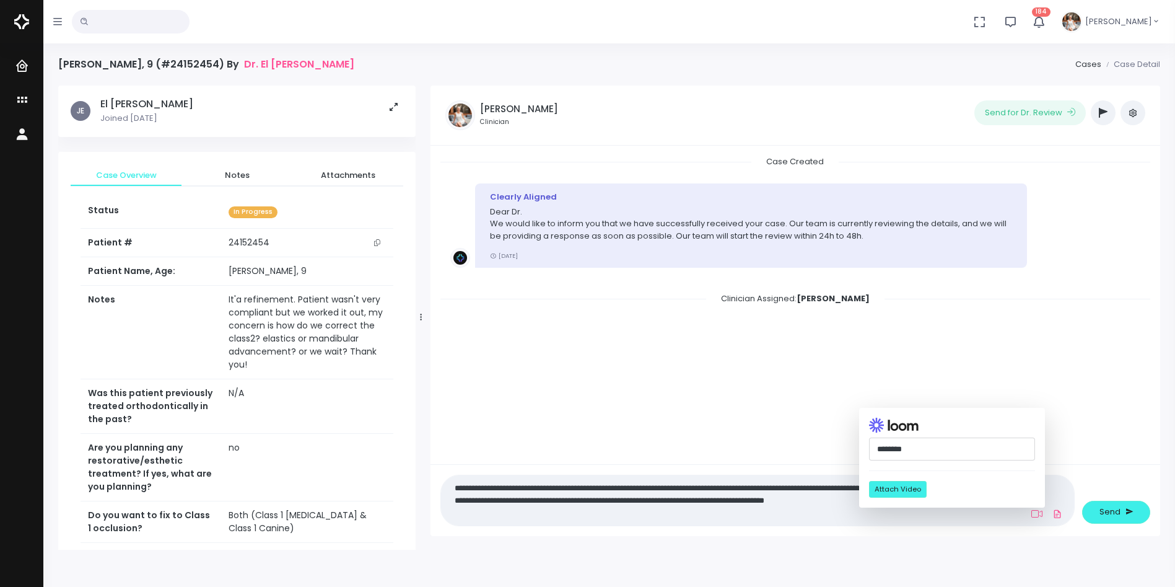
paste input "**********"
type input "**********"
click at [904, 492] on button "Attach Video" at bounding box center [898, 489] width 58 height 17
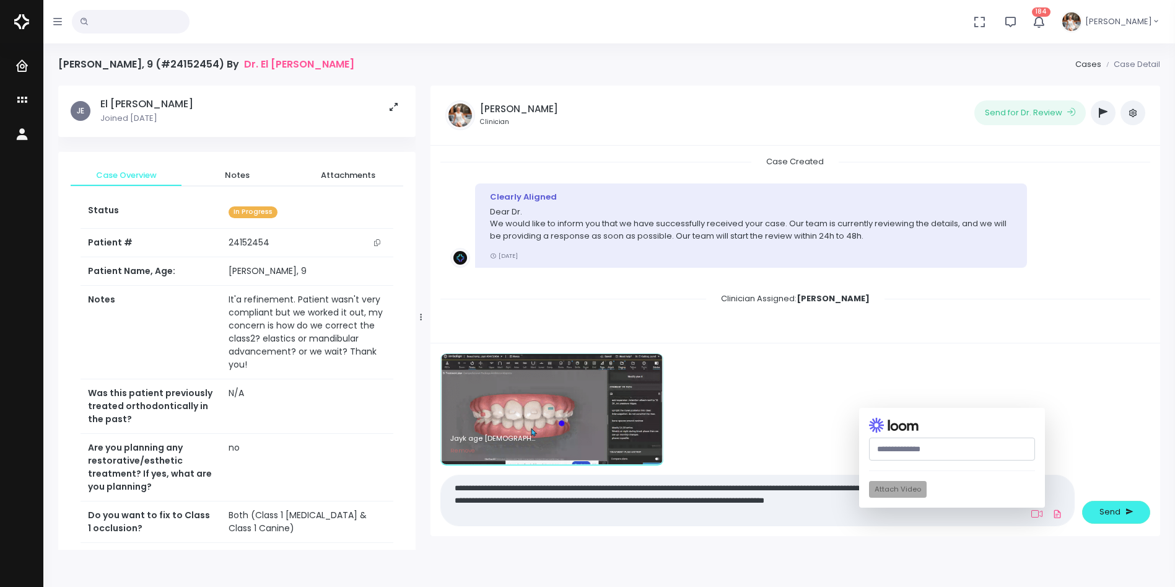
click at [702, 519] on textarea "**********" at bounding box center [733, 500] width 570 height 40
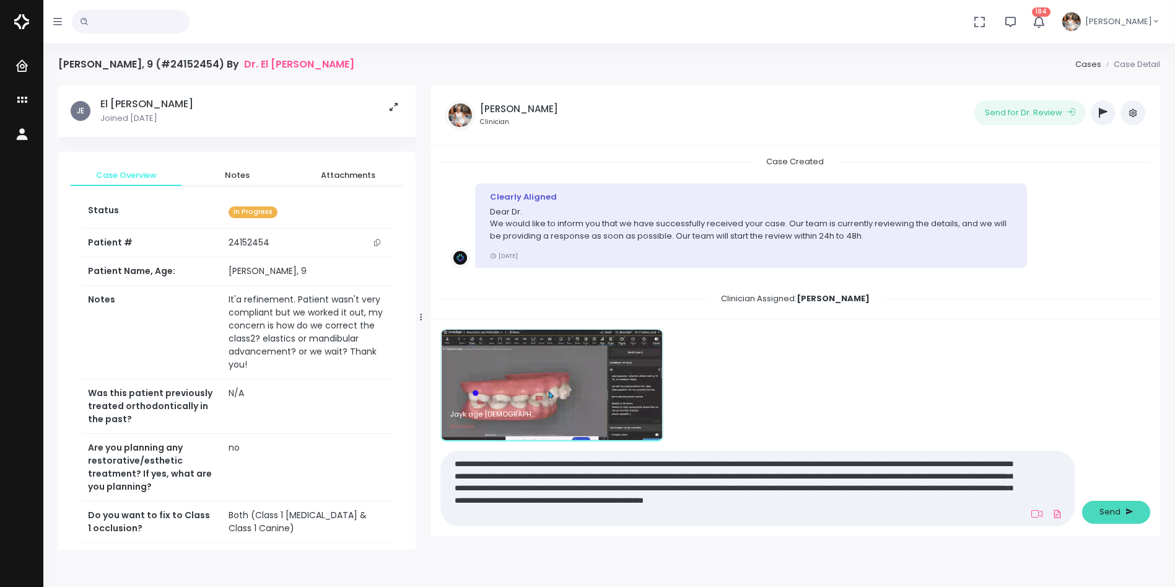
type textarea "**********"
click at [1109, 510] on span "Send" at bounding box center [1110, 511] width 21 height 12
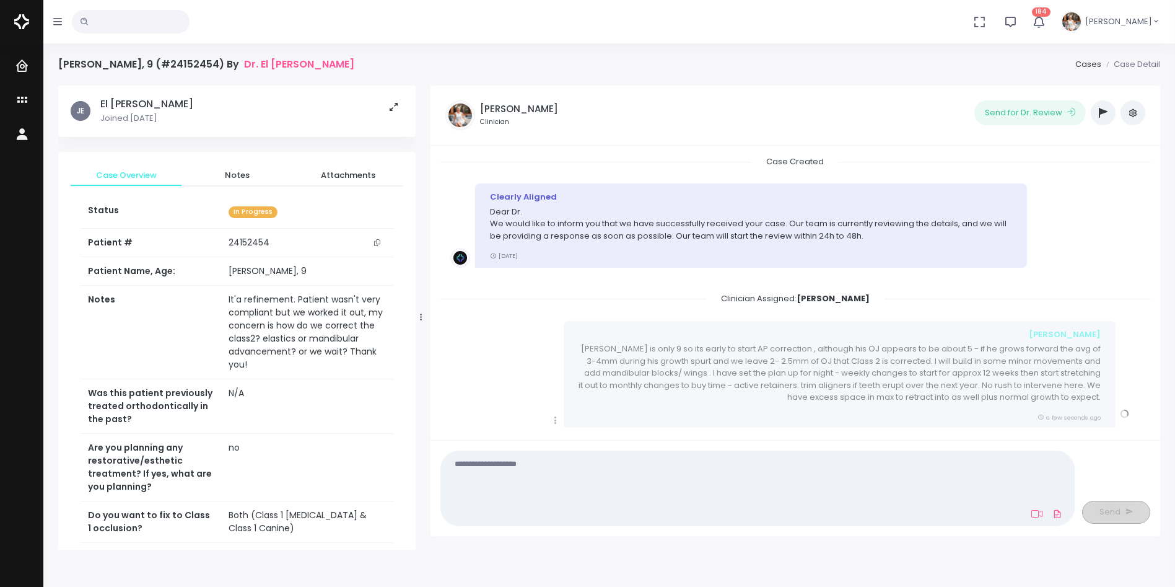
scroll to position [111, 0]
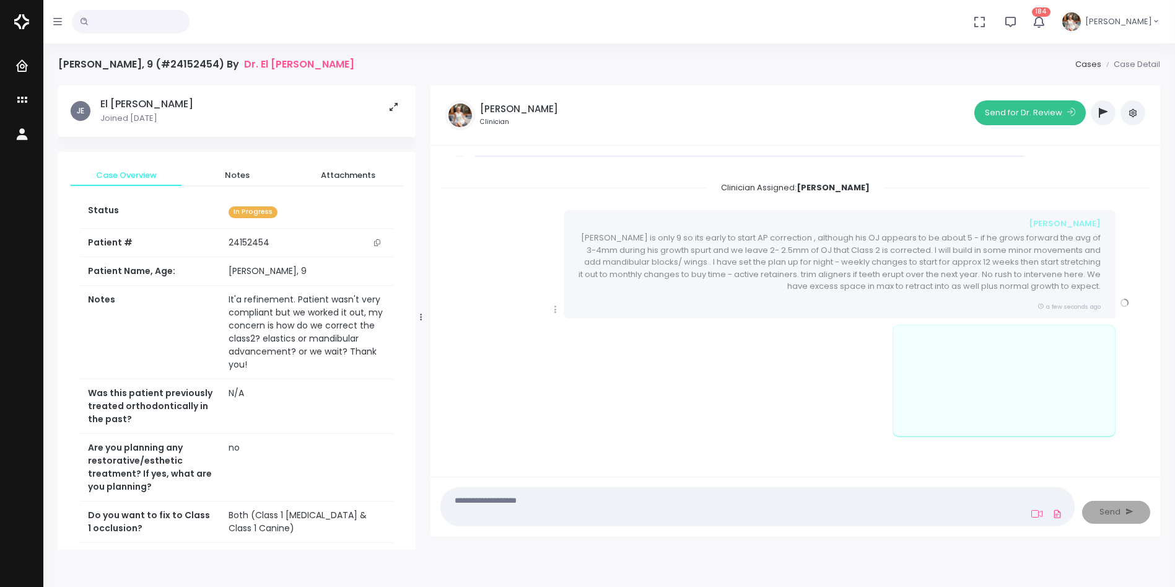
click at [1024, 112] on button "Send for Dr. Review" at bounding box center [1030, 112] width 112 height 25
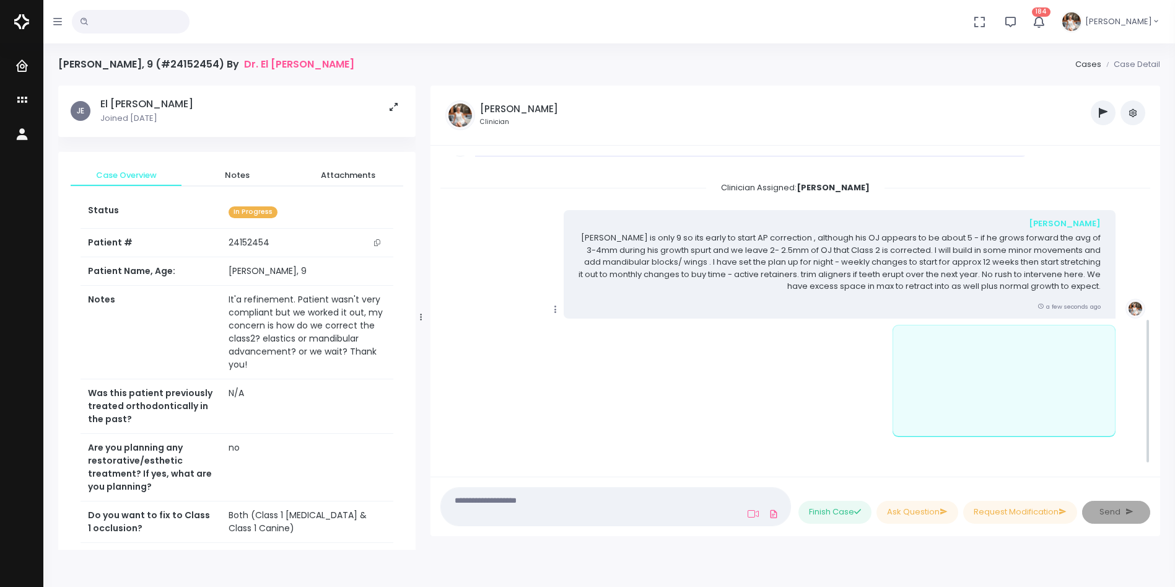
scroll to position [346, 0]
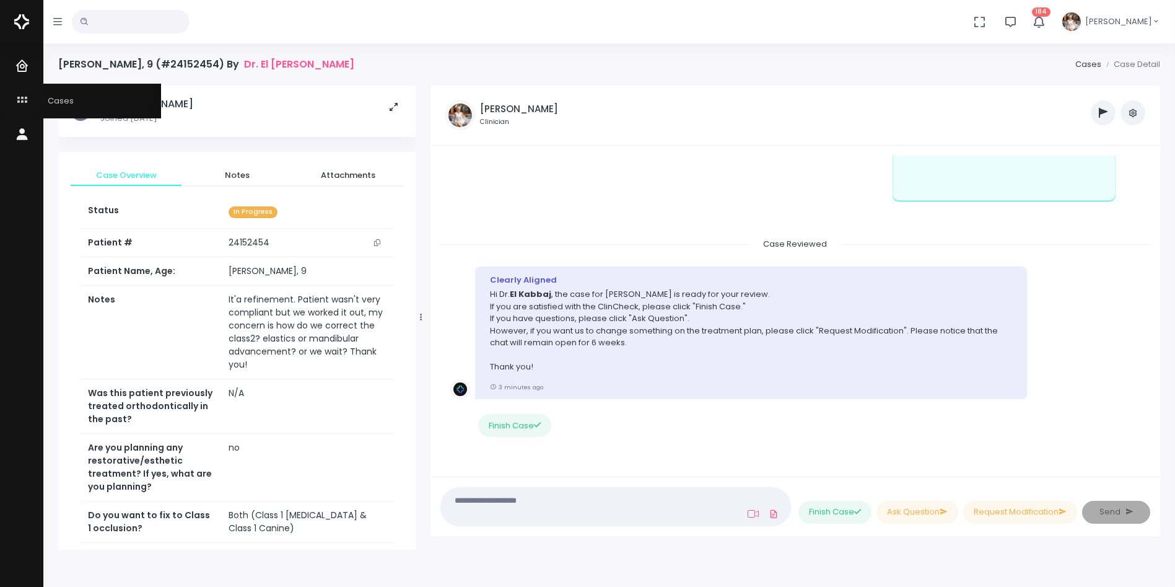
click at [17, 90] on link "Cases" at bounding box center [80, 101] width 161 height 34
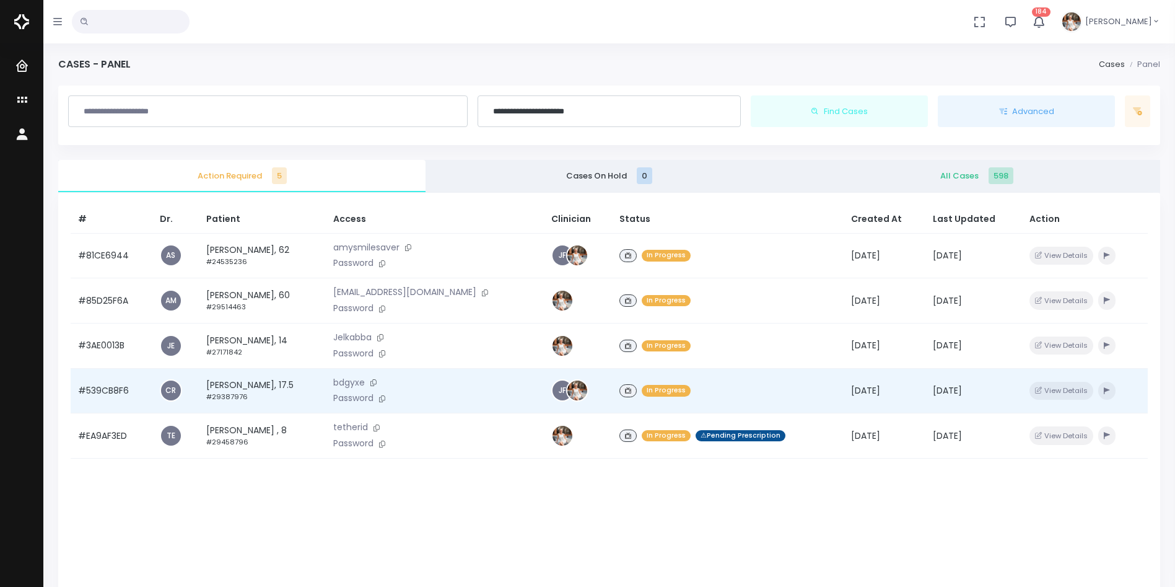
click at [103, 382] on td "#539CB8F6" at bounding box center [112, 390] width 82 height 45
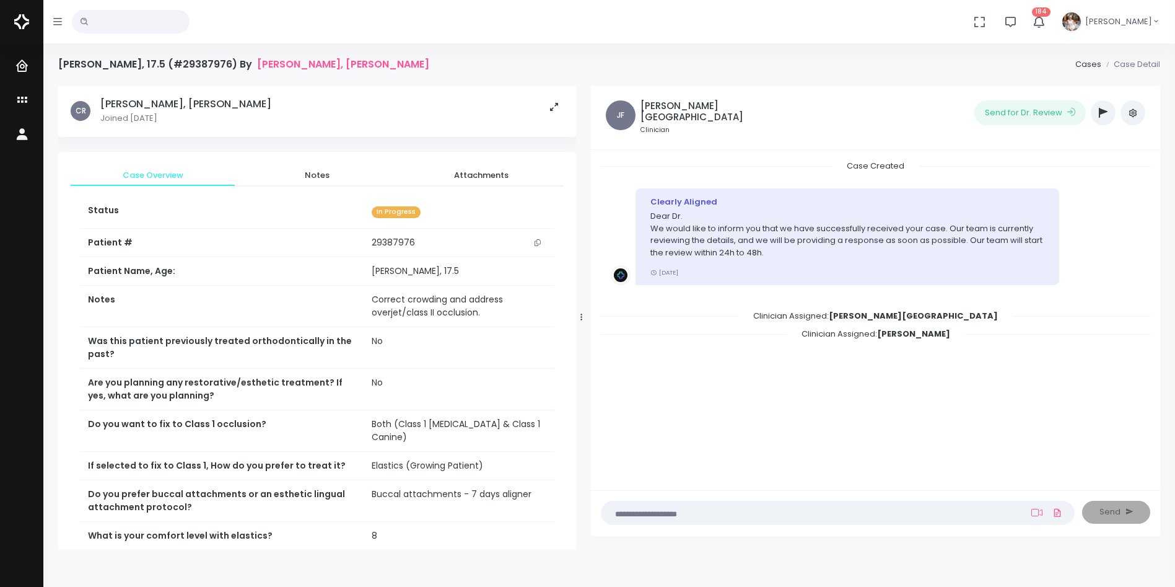
drag, startPoint x: 420, startPoint y: 316, endPoint x: 582, endPoint y: 303, distance: 162.2
click at [582, 304] on div at bounding box center [582, 317] width 6 height 455
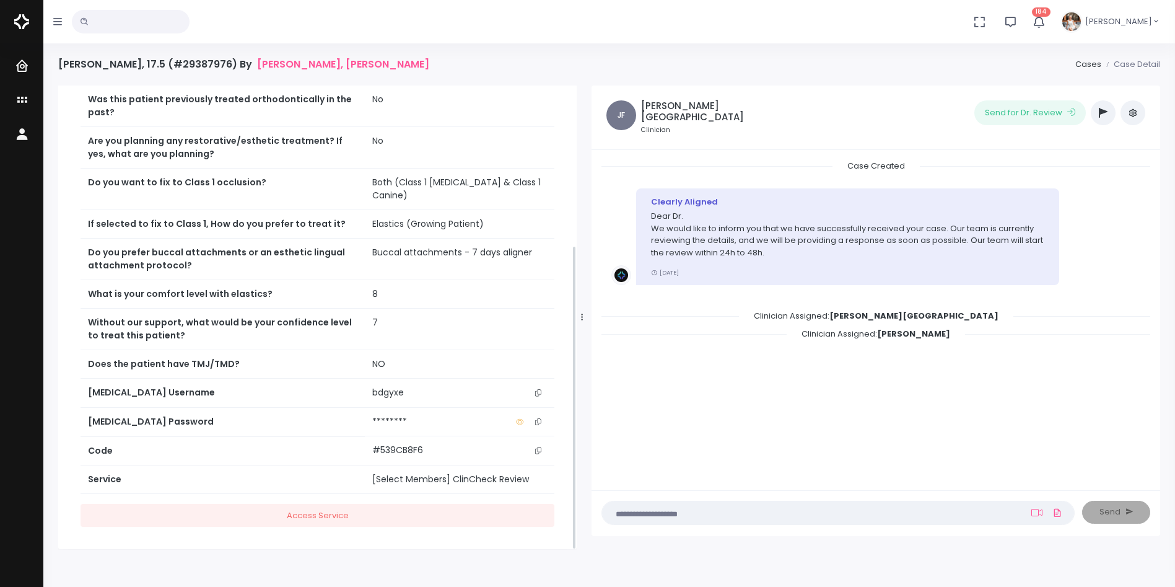
scroll to position [243, 0]
click at [537, 388] on icon "scrollable content" at bounding box center [538, 391] width 6 height 7
